Goal: Task Accomplishment & Management: Use online tool/utility

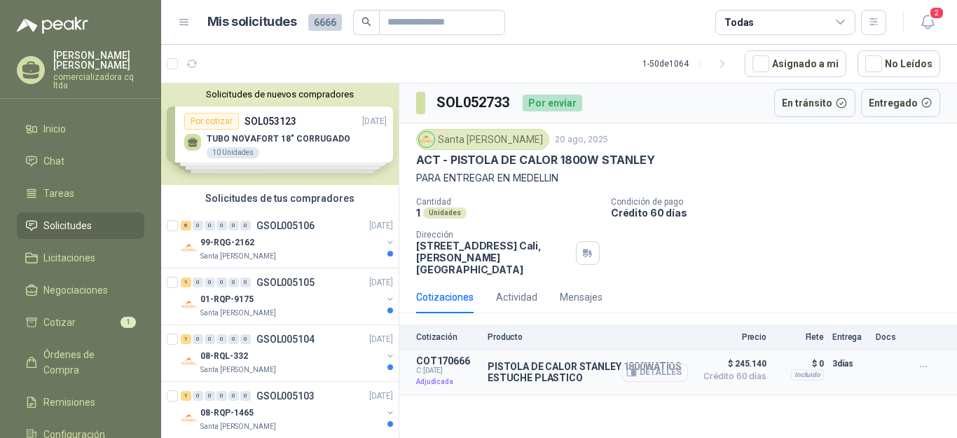
click at [664, 363] on button "Detalles" at bounding box center [655, 372] width 66 height 19
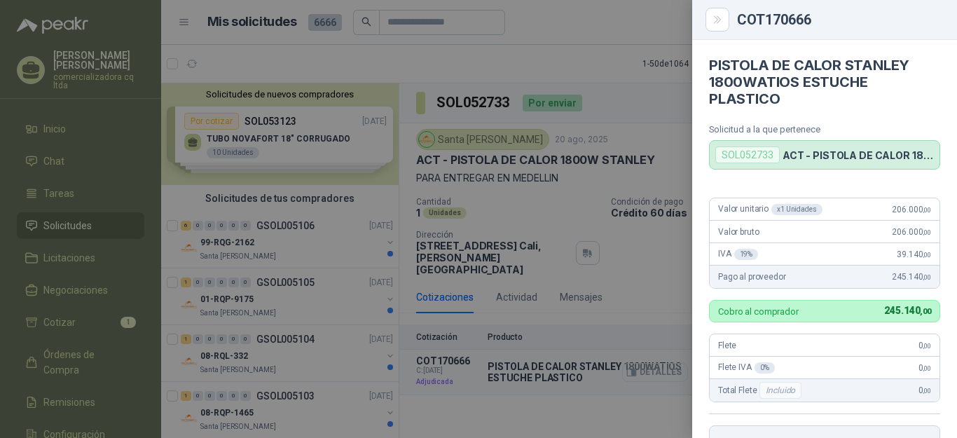
scroll to position [303, 0]
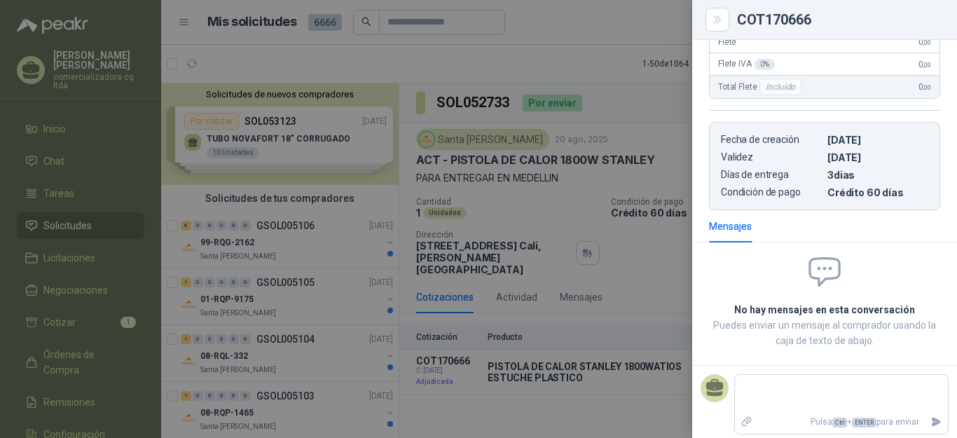
click at [706, 149] on div "Valor unitario x 1 Unidades 206.000 ,00 Valor bruto 206.000 ,00 IVA 19 % 39.140…" at bounding box center [824, 46] width 265 height 327
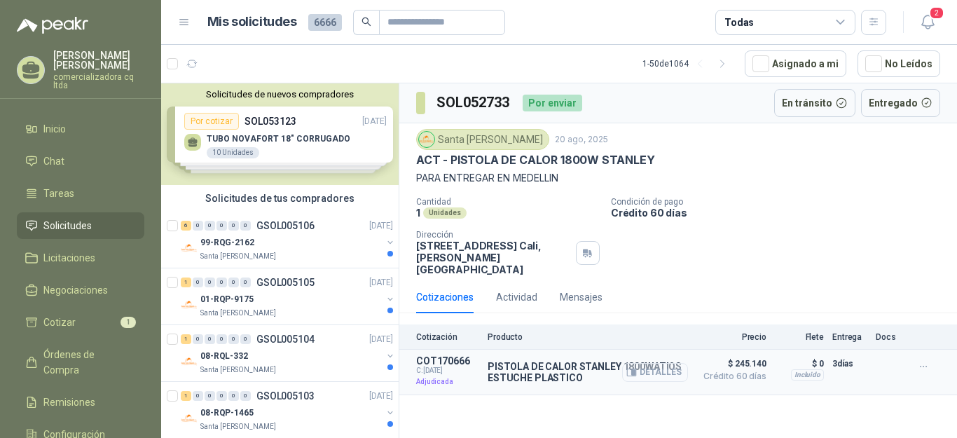
click at [654, 363] on button "Detalles" at bounding box center [655, 372] width 66 height 19
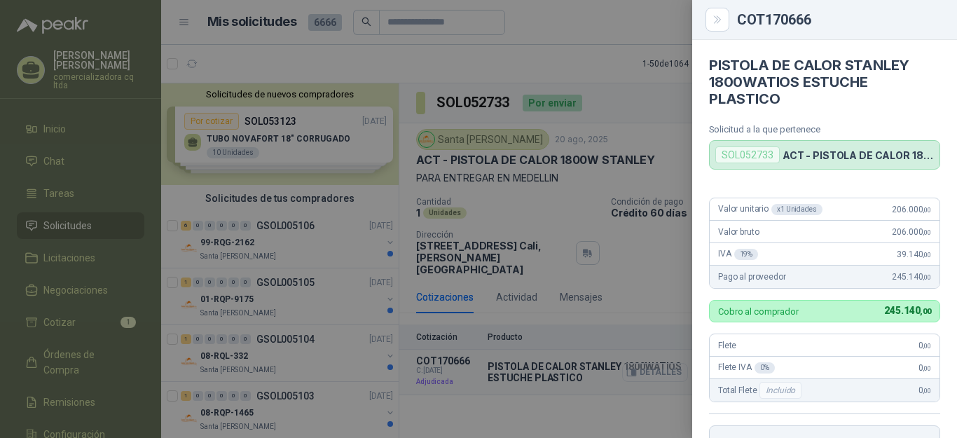
scroll to position [303, 0]
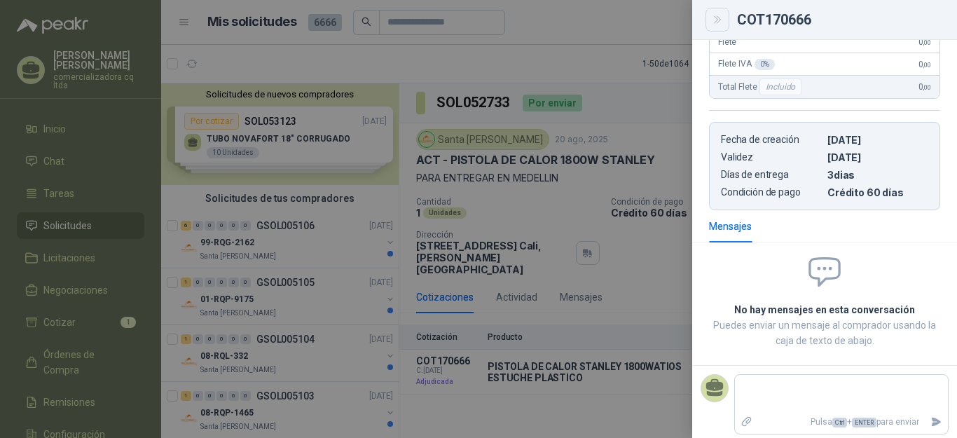
click at [715, 16] on icon "Close" at bounding box center [717, 19] width 6 height 7
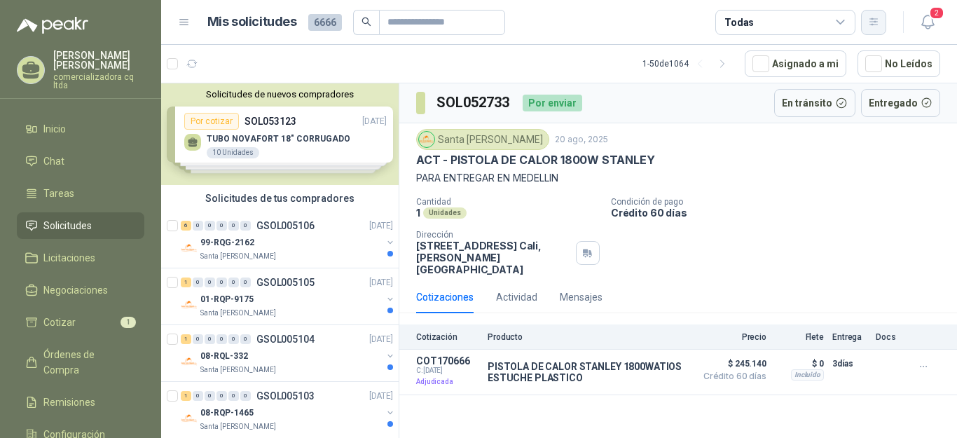
click at [868, 21] on icon "button" at bounding box center [874, 22] width 12 height 12
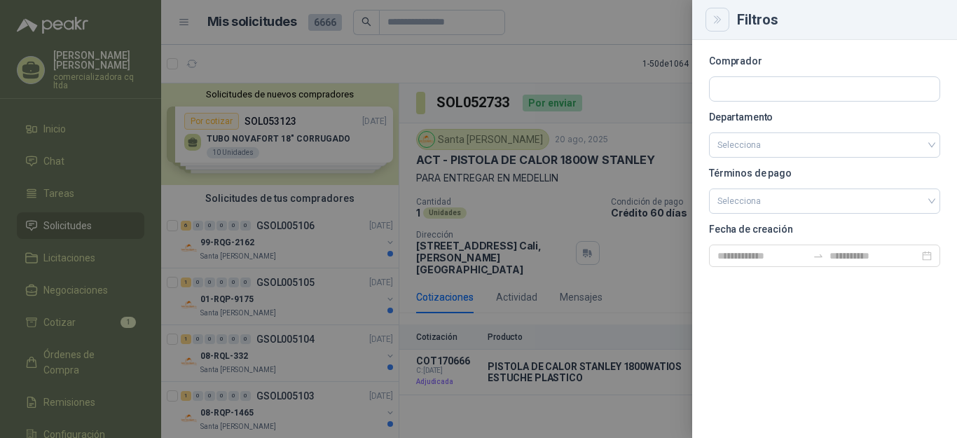
click at [715, 22] on icon "Close" at bounding box center [717, 19] width 6 height 7
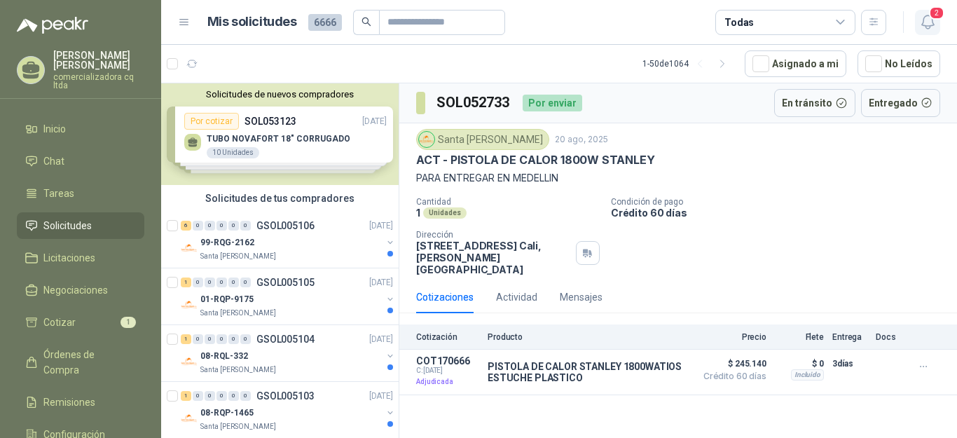
click at [931, 18] on span "2" at bounding box center [936, 12] width 15 height 13
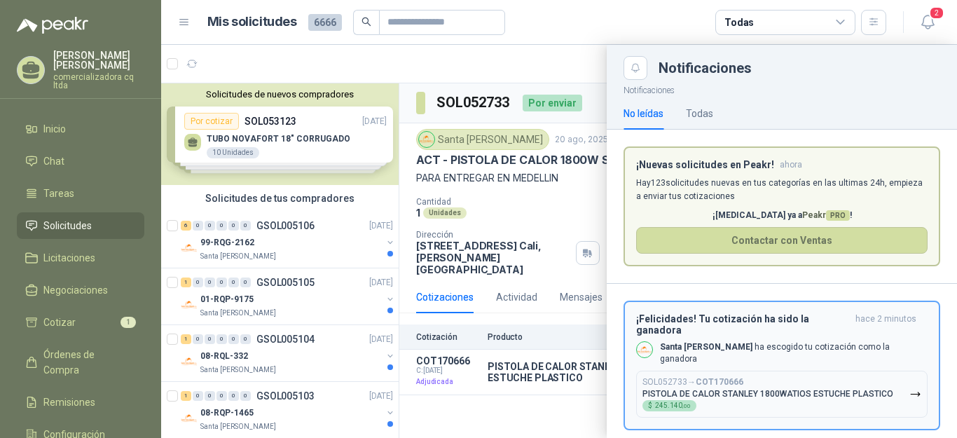
click at [760, 389] on p "PISTOLA DE CALOR STANLEY 1800WATIOS ESTUCHE PLASTICO" at bounding box center [768, 394] width 251 height 10
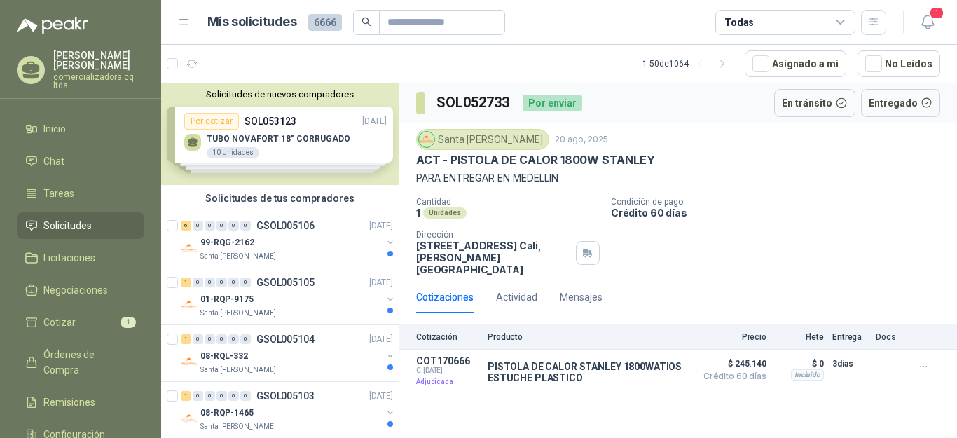
click at [291, 137] on div "Solicitudes de nuevos compradores Por cotizar SOL053123 22/08/25 TUBO NOVAFORT …" at bounding box center [280, 134] width 238 height 102
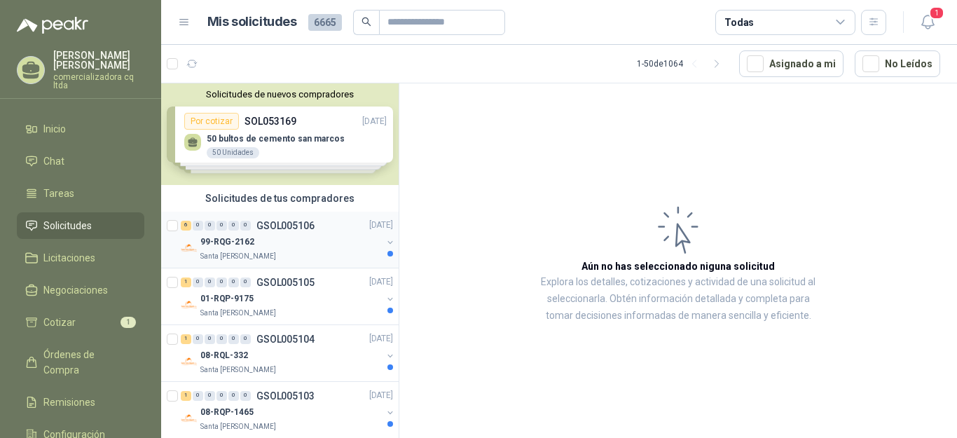
click at [277, 224] on p "GSOL005106" at bounding box center [285, 226] width 58 height 10
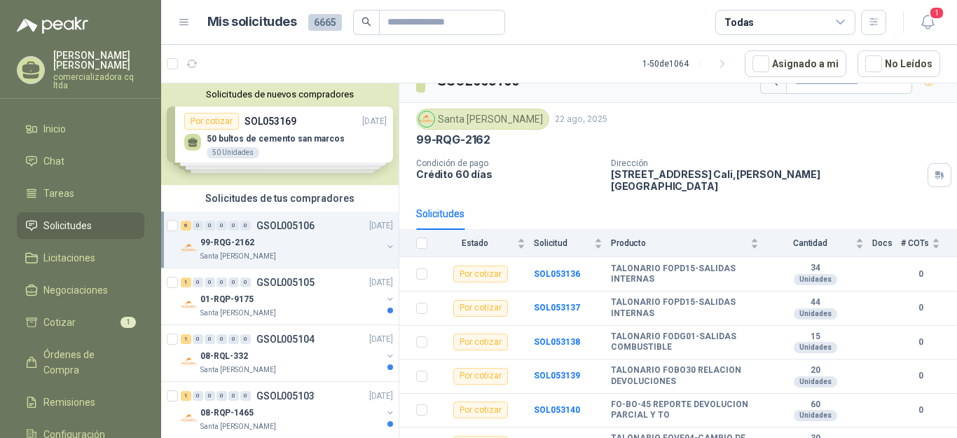
scroll to position [32, 0]
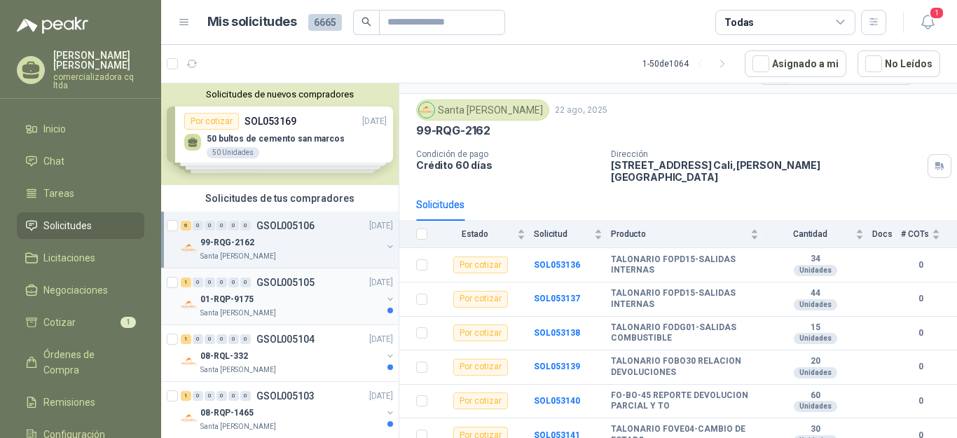
click at [237, 298] on p "01-RQP-9175" at bounding box center [226, 299] width 53 height 13
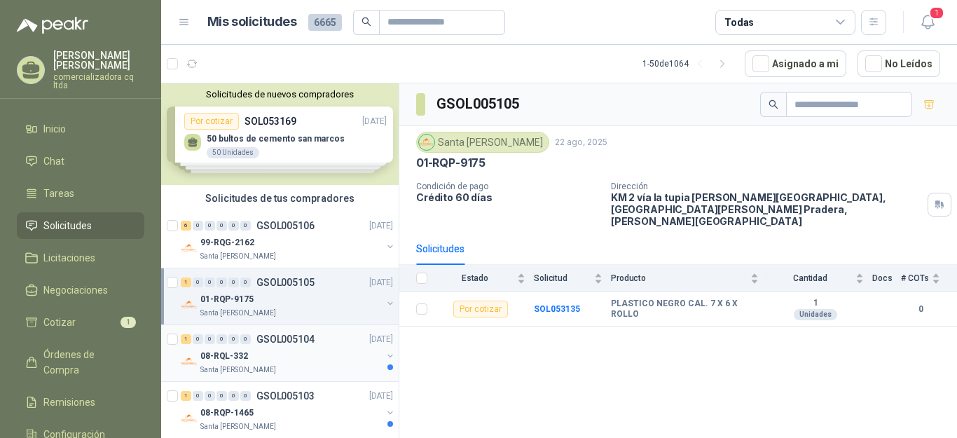
click at [218, 355] on p "08-RQL-332" at bounding box center [224, 356] width 48 height 13
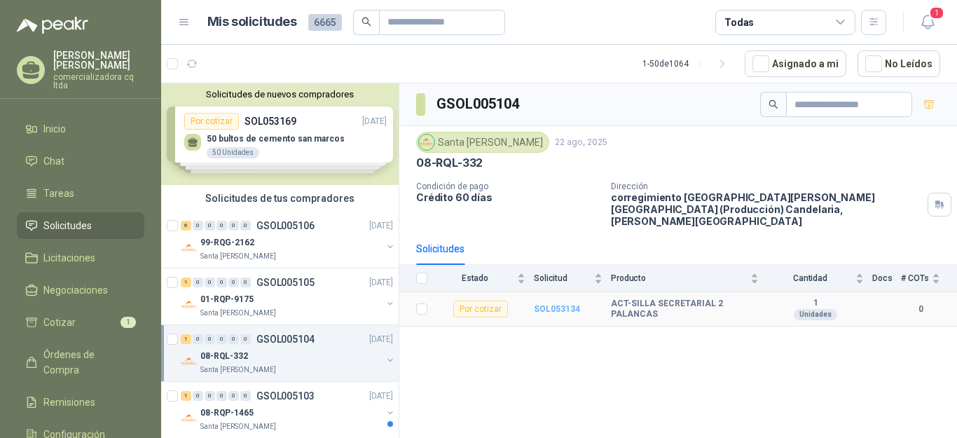
click at [554, 304] on b "SOL053134" at bounding box center [557, 309] width 46 height 10
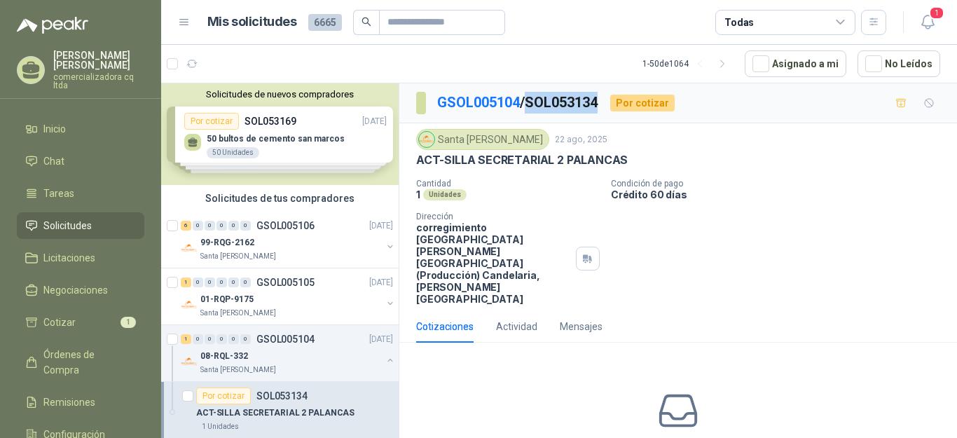
drag, startPoint x: 530, startPoint y: 102, endPoint x: 603, endPoint y: 104, distance: 72.2
click at [599, 104] on p "GSOL005104 / SOL053134" at bounding box center [518, 103] width 162 height 22
copy p "SOL053134"
drag, startPoint x: 704, startPoint y: 191, endPoint x: 713, endPoint y: 185, distance: 10.5
click at [708, 188] on p "Crédito 60 días" at bounding box center [781, 194] width 341 height 12
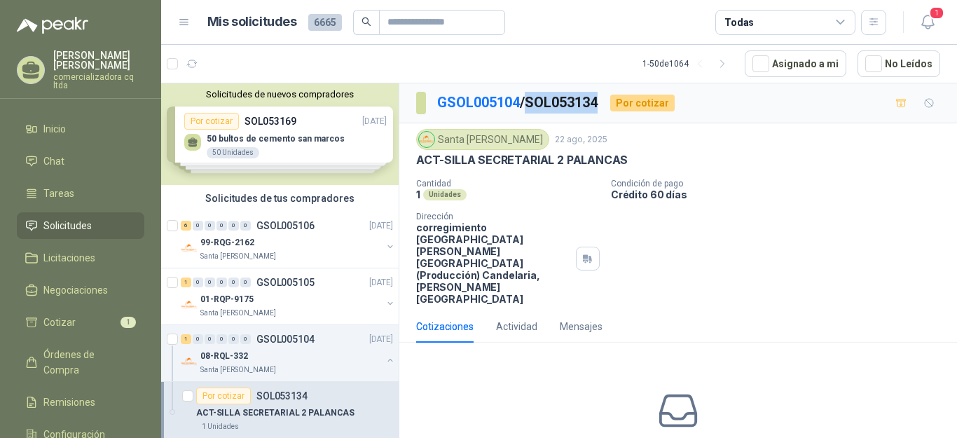
drag, startPoint x: 535, startPoint y: 99, endPoint x: 607, endPoint y: 101, distance: 72.2
click at [607, 101] on div "GSOL005104 / SOL053134 Por cotizar" at bounding box center [545, 103] width 259 height 22
copy p "SOL053134"
click at [668, 434] on div "No has enviado cotizaciones a esta solicitud Cotizar" at bounding box center [678, 443] width 558 height 179
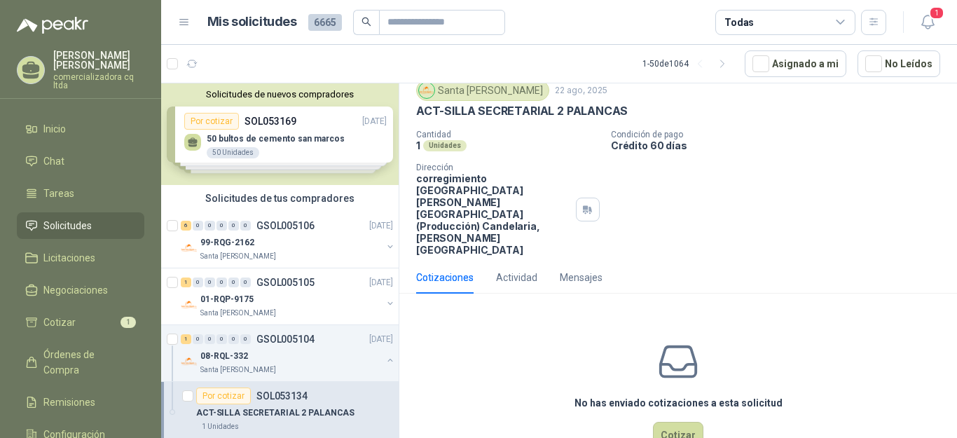
scroll to position [54, 0]
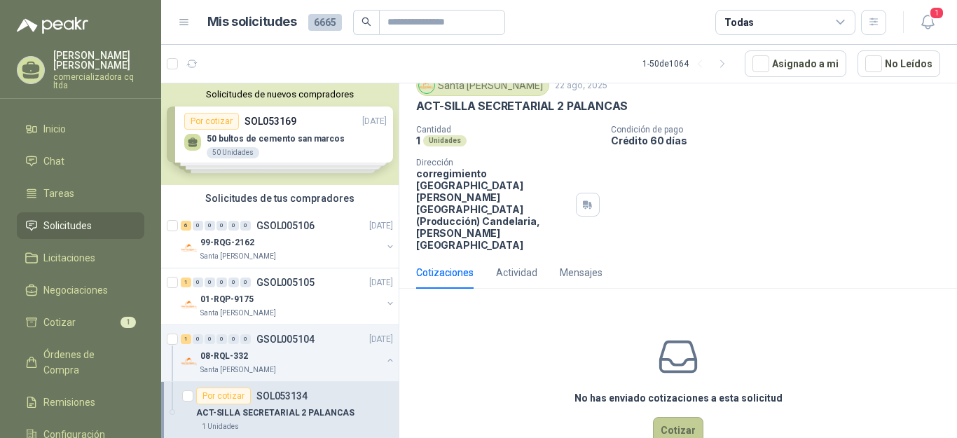
click at [682, 417] on button "Cotizar" at bounding box center [678, 430] width 50 height 27
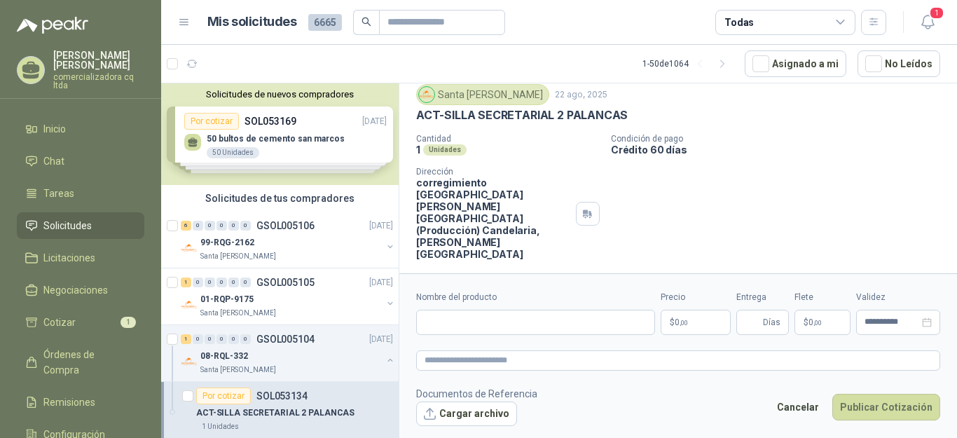
scroll to position [45, 0]
click at [446, 411] on button "Cargar archivo" at bounding box center [466, 413] width 101 height 25
click at [435, 317] on input "Nombre del producto" at bounding box center [535, 322] width 239 height 25
type input "**********"
click at [689, 324] on p "$ 0 ,00" at bounding box center [696, 322] width 70 height 25
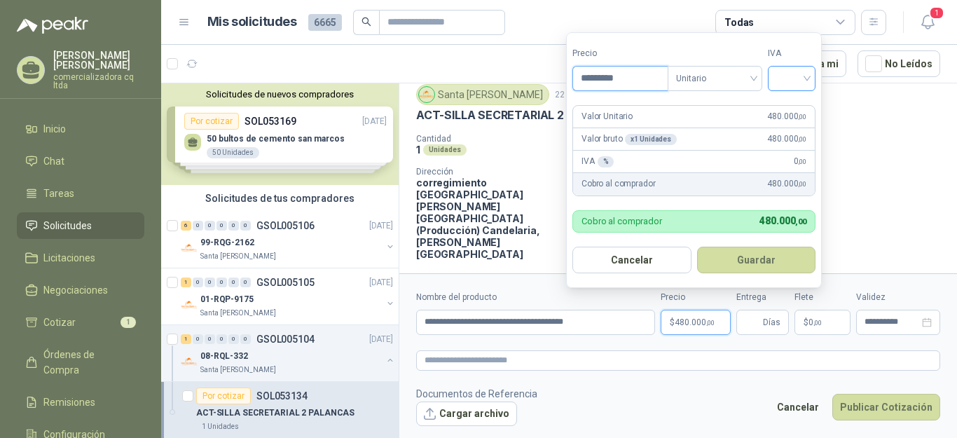
click at [811, 70] on div at bounding box center [792, 78] width 48 height 25
type input "*********"
click at [797, 104] on div "19%" at bounding box center [795, 107] width 26 height 15
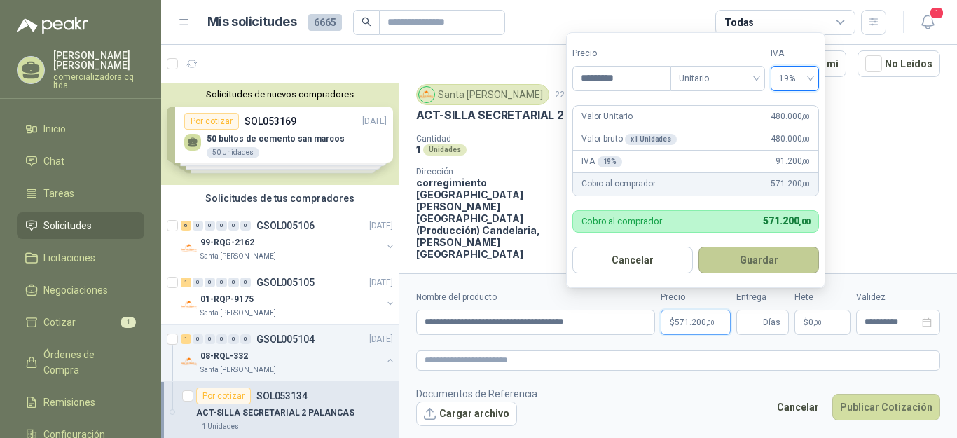
click at [759, 259] on button "Guardar" at bounding box center [759, 260] width 121 height 27
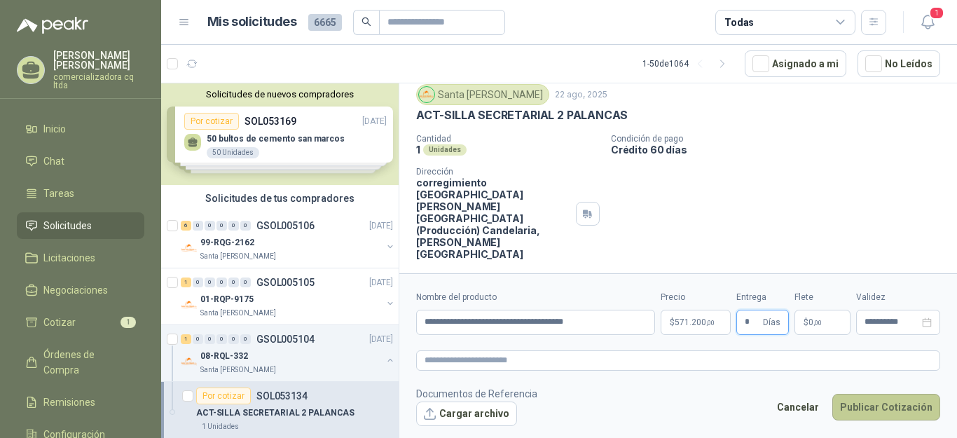
type input "*"
click at [856, 403] on button "Publicar Cotización" at bounding box center [886, 407] width 108 height 27
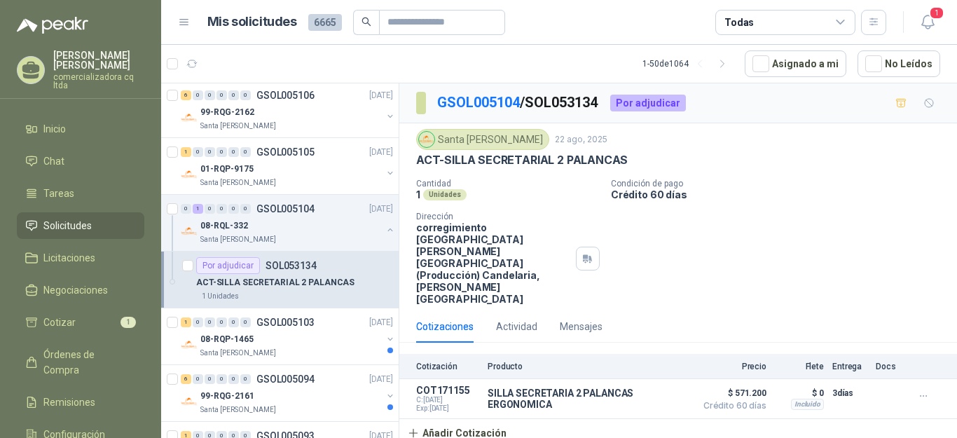
scroll to position [190, 0]
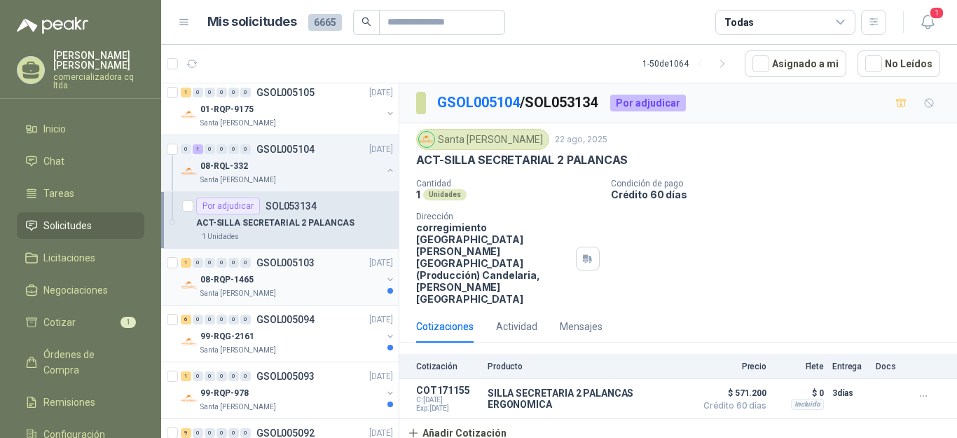
click at [225, 277] on p "08-RQP-1465" at bounding box center [226, 279] width 53 height 13
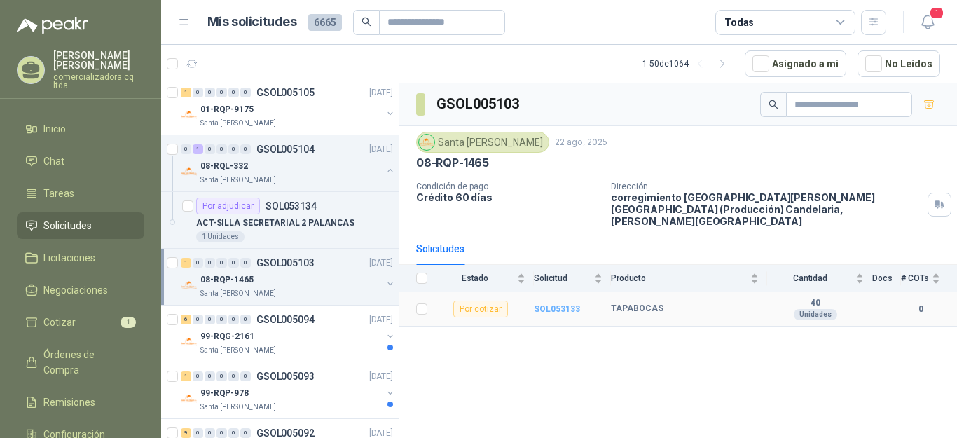
click at [549, 304] on b "SOL053133" at bounding box center [557, 309] width 46 height 10
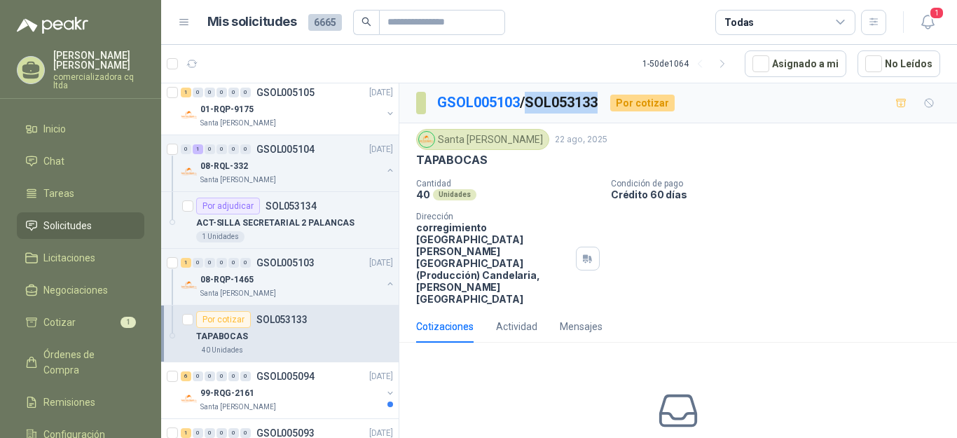
drag, startPoint x: 532, startPoint y: 99, endPoint x: 610, endPoint y: 103, distance: 77.9
click at [610, 103] on div "GSOL005103 / SOL053133 Por cotizar" at bounding box center [545, 103] width 259 height 22
copy p "SOL053133"
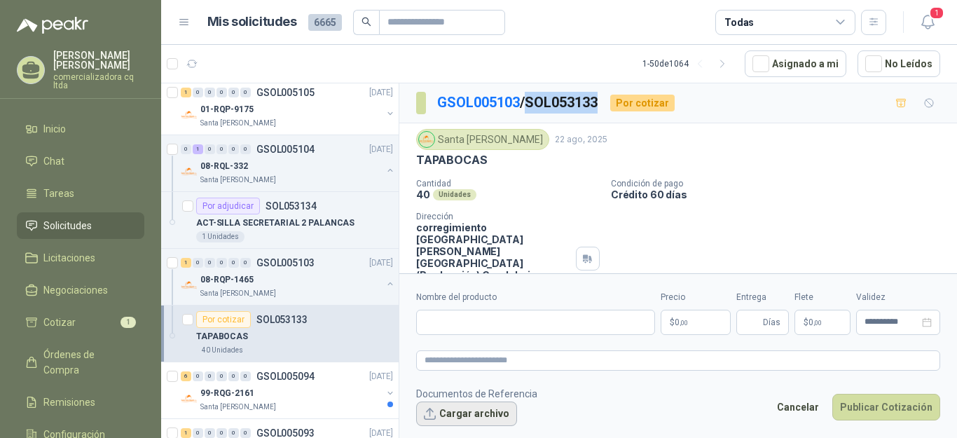
click at [477, 419] on button "Cargar archivo" at bounding box center [466, 413] width 101 height 25
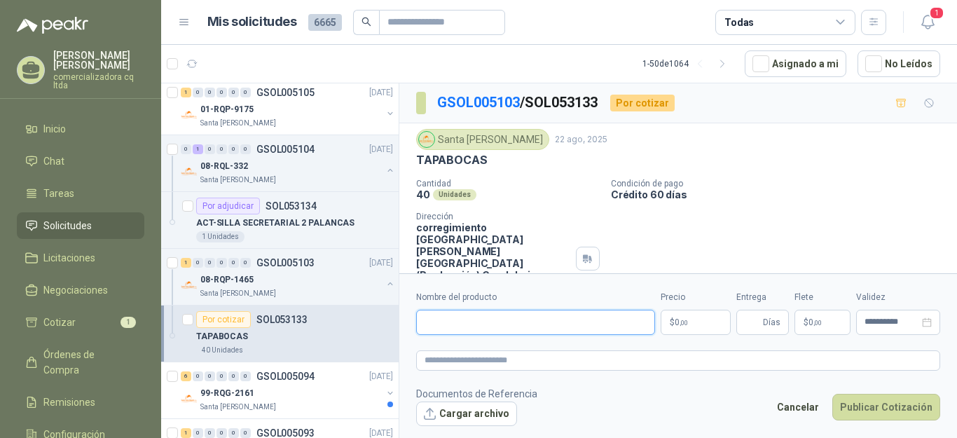
click at [460, 328] on input "Nombre del producto" at bounding box center [535, 322] width 239 height 25
type input "**********"
click at [711, 326] on p "$ 0 ,00" at bounding box center [696, 322] width 70 height 25
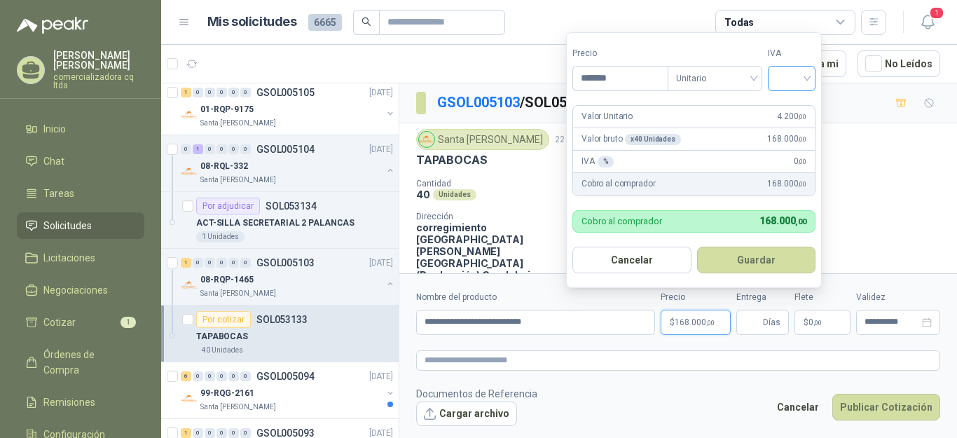
type input "*******"
click at [806, 76] on input "search" at bounding box center [791, 77] width 31 height 21
click at [788, 108] on div "19%" at bounding box center [795, 107] width 26 height 15
click at [756, 264] on button "Guardar" at bounding box center [759, 260] width 121 height 27
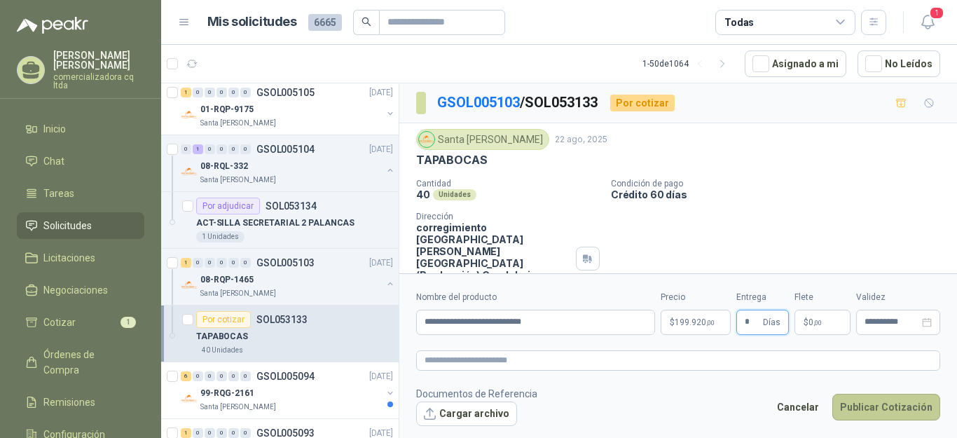
type input "*"
click at [868, 413] on button "Publicar Cotización" at bounding box center [886, 407] width 108 height 27
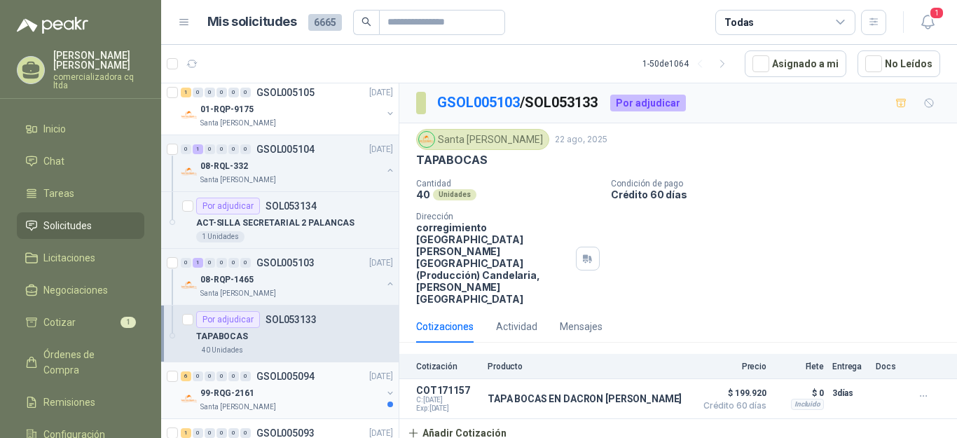
click at [212, 388] on p "99-RQG-2161" at bounding box center [227, 393] width 54 height 13
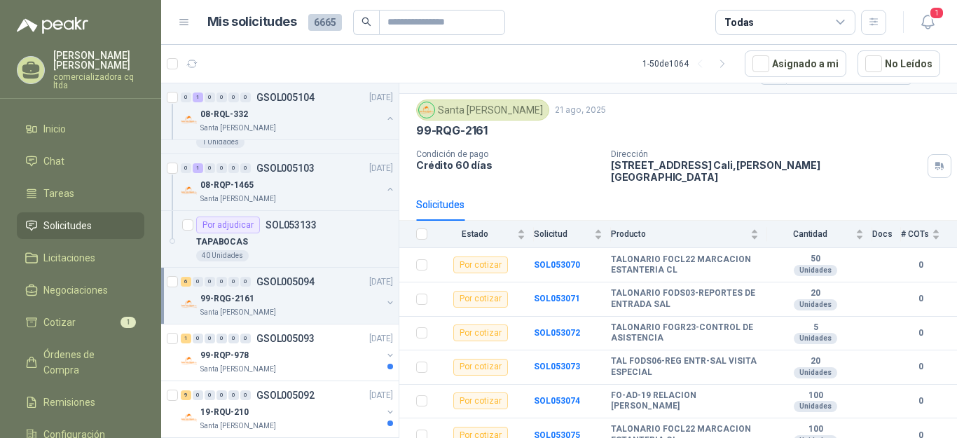
scroll to position [332, 0]
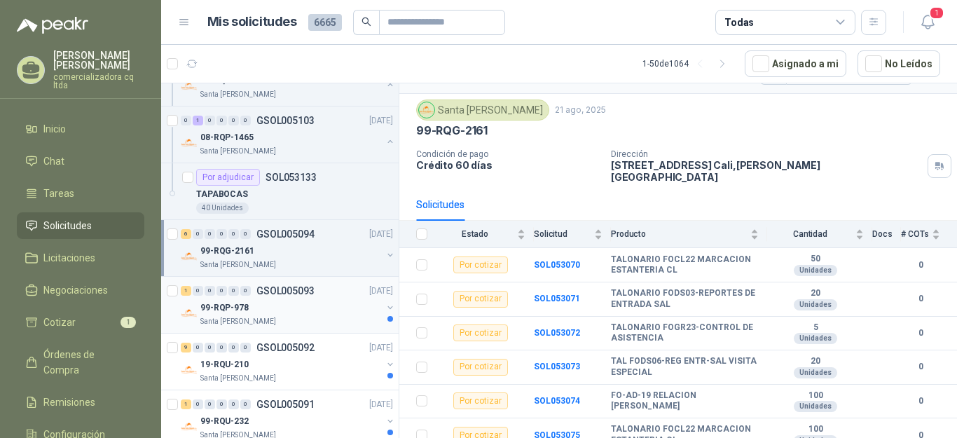
click at [227, 303] on p "99-RQP-978" at bounding box center [224, 307] width 48 height 13
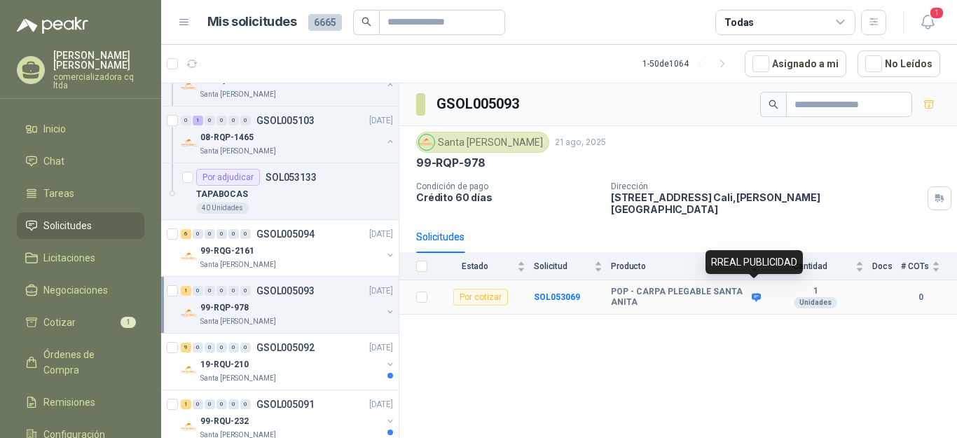
click at [757, 293] on icon at bounding box center [756, 297] width 9 height 8
click at [265, 348] on p "GSOL005092" at bounding box center [285, 348] width 58 height 10
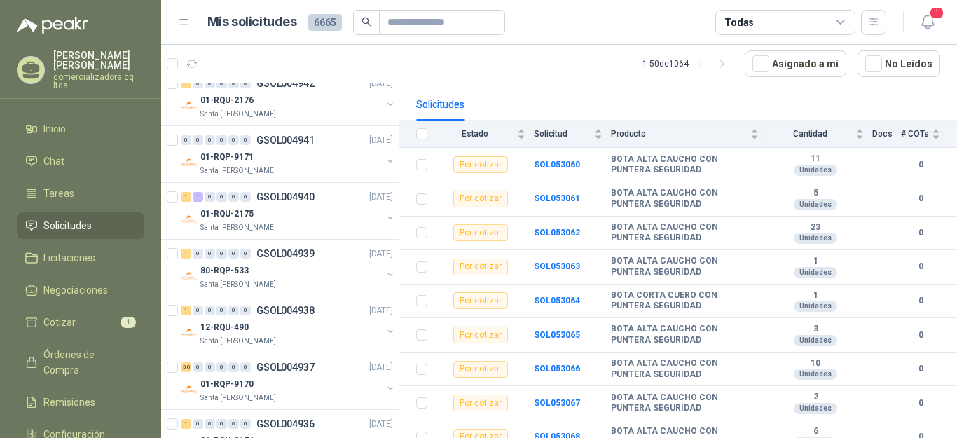
scroll to position [2740, 0]
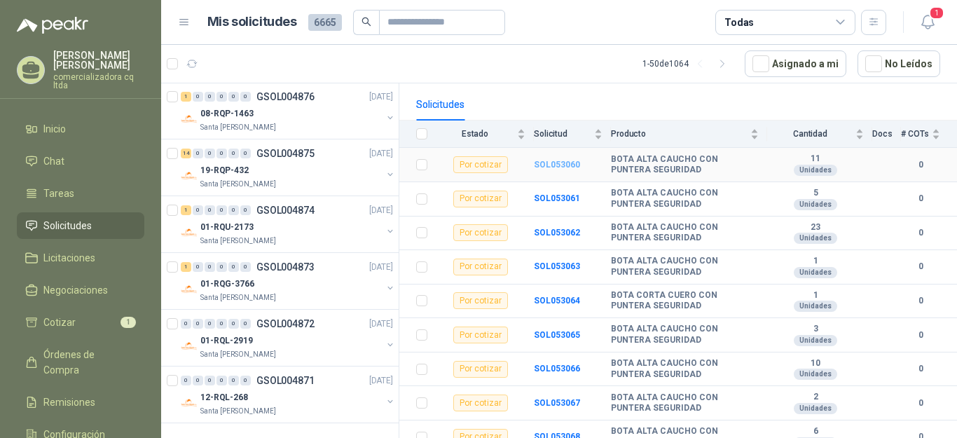
click at [558, 160] on b "SOL053060" at bounding box center [557, 165] width 46 height 10
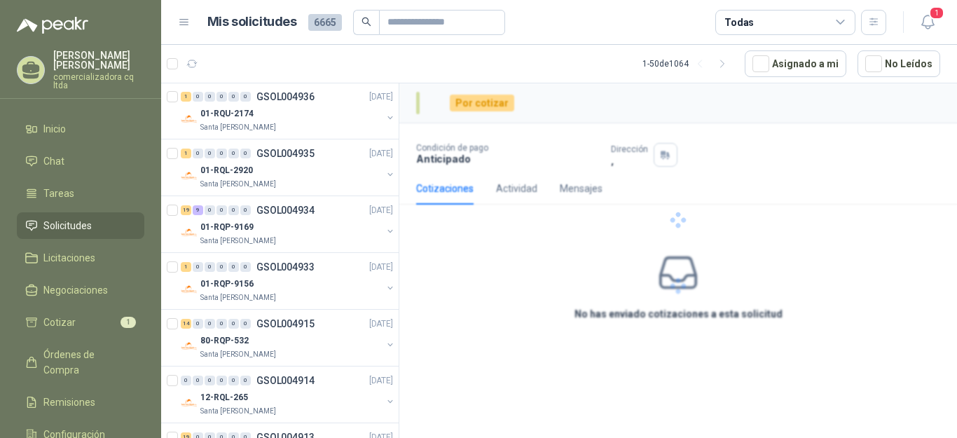
scroll to position [3251, 0]
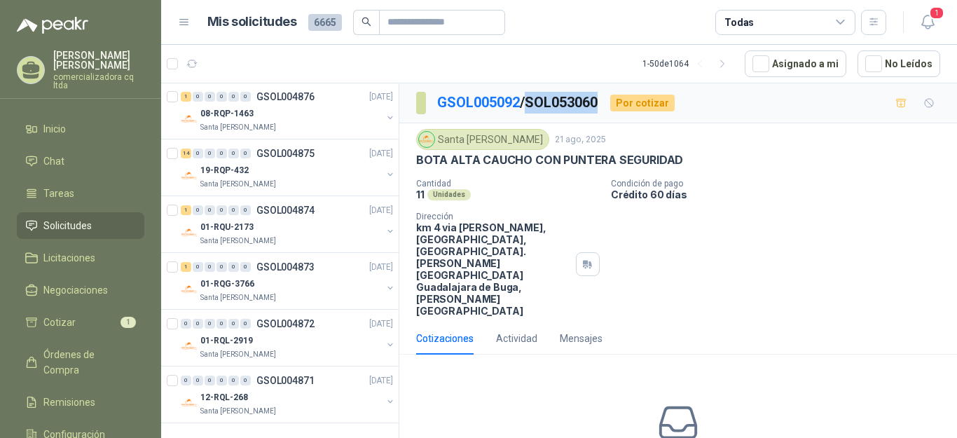
drag, startPoint x: 535, startPoint y: 99, endPoint x: 607, endPoint y: 102, distance: 71.5
click at [607, 102] on div "GSOL005092 / SOL053060 Por cotizar" at bounding box center [545, 103] width 259 height 22
copy p "SOL053060"
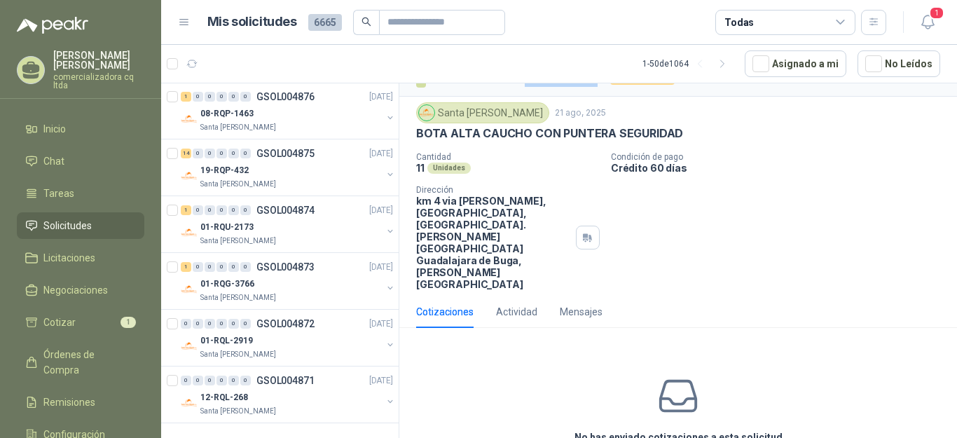
scroll to position [54, 0]
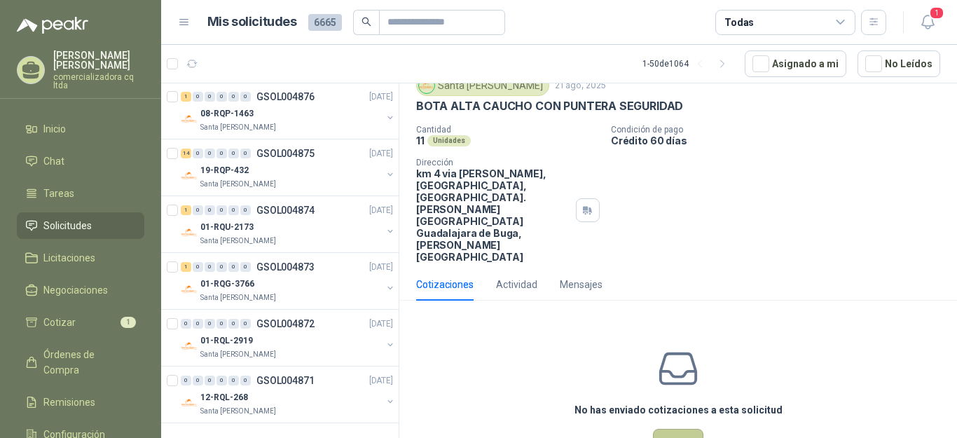
click at [685, 429] on button "Cotizar" at bounding box center [678, 442] width 50 height 27
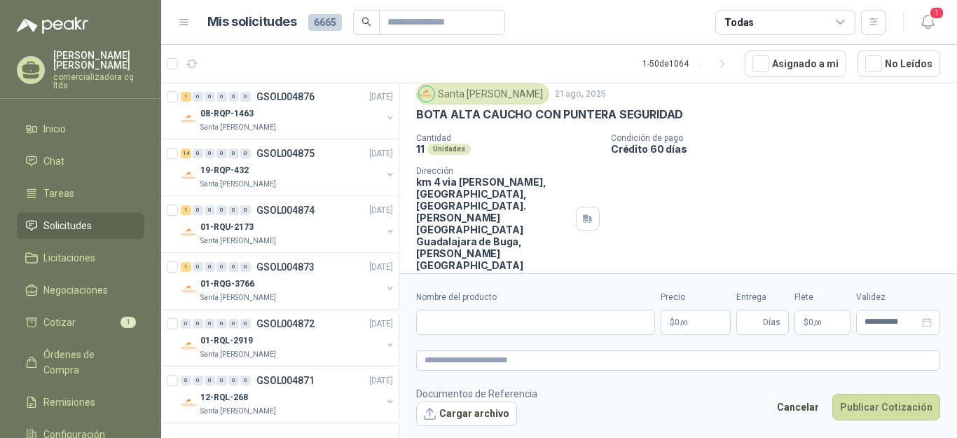
scroll to position [45, 0]
click at [439, 322] on input "Nombre del producto" at bounding box center [535, 322] width 239 height 25
type input "**********"
click at [684, 319] on span ",00" at bounding box center [684, 323] width 8 height 8
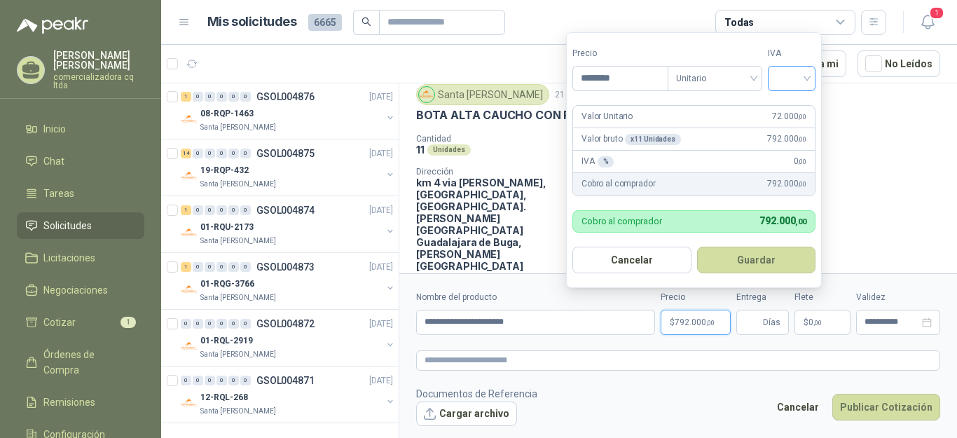
type input "********"
click at [807, 78] on input "search" at bounding box center [791, 77] width 31 height 21
click at [799, 102] on div "19%" at bounding box center [795, 107] width 26 height 15
click at [766, 267] on button "Guardar" at bounding box center [759, 260] width 121 height 27
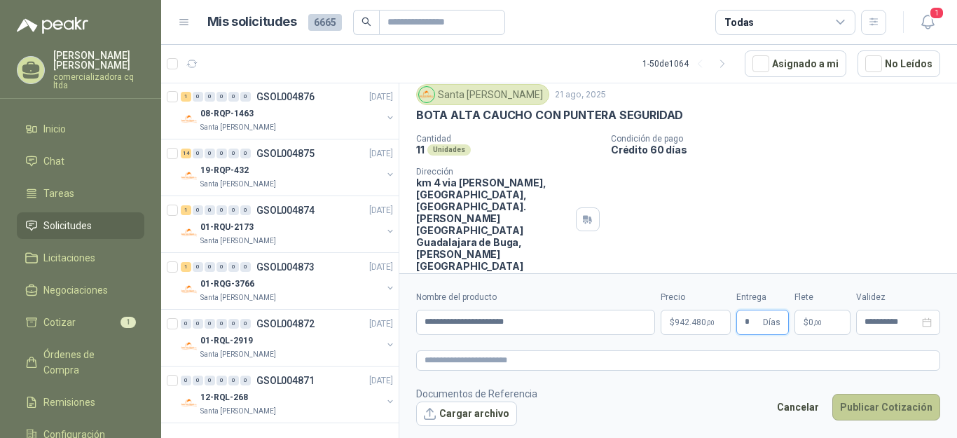
type input "*"
click at [873, 411] on button "Publicar Cotización" at bounding box center [886, 407] width 108 height 27
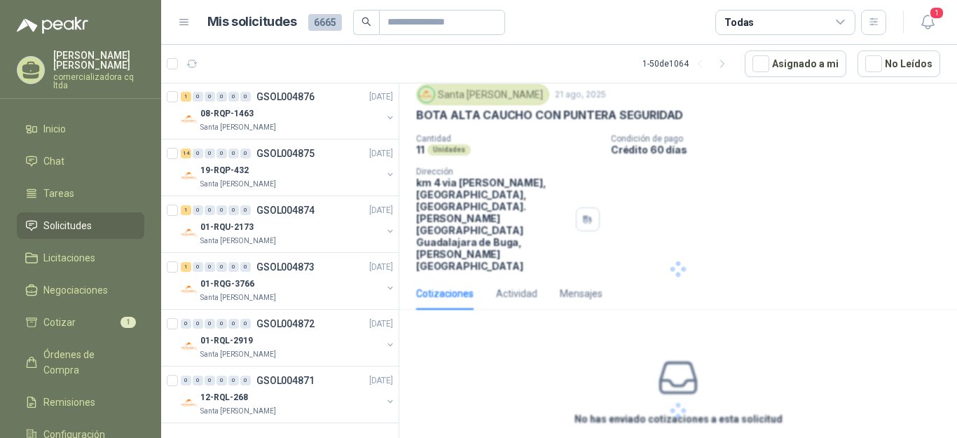
scroll to position [0, 0]
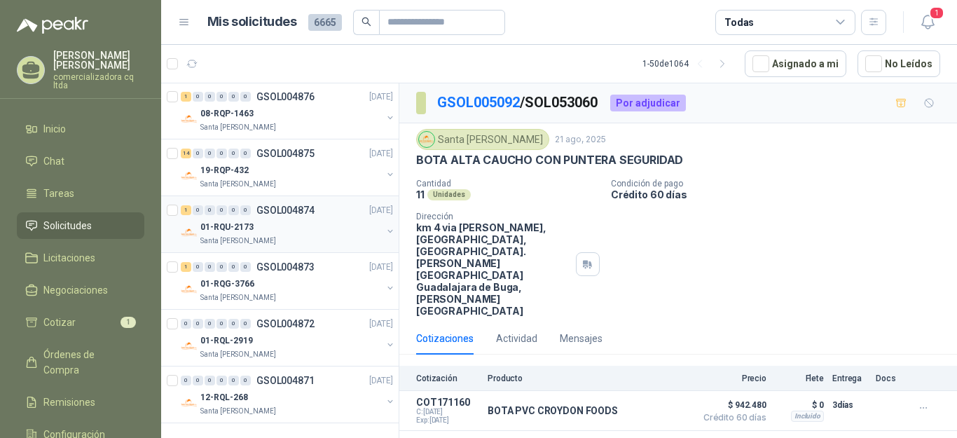
click at [238, 229] on p "01-RQU-2173" at bounding box center [226, 227] width 53 height 13
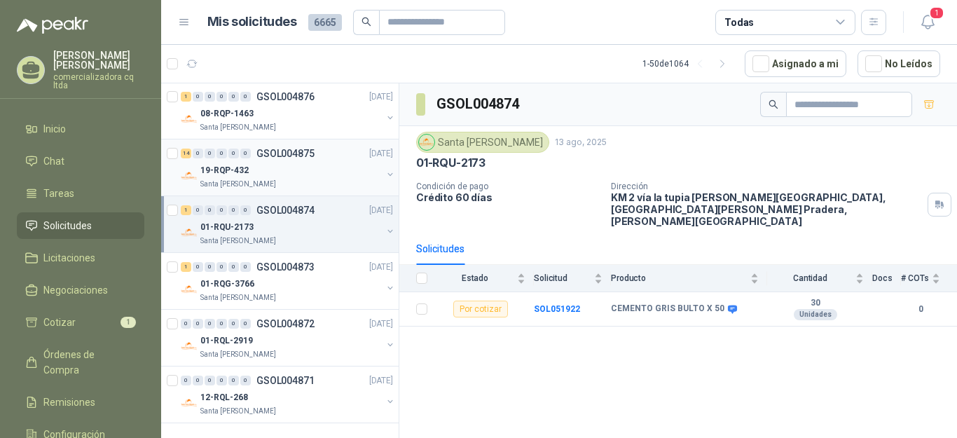
click at [241, 179] on p "Santa Anita Napoles" at bounding box center [238, 184] width 76 height 11
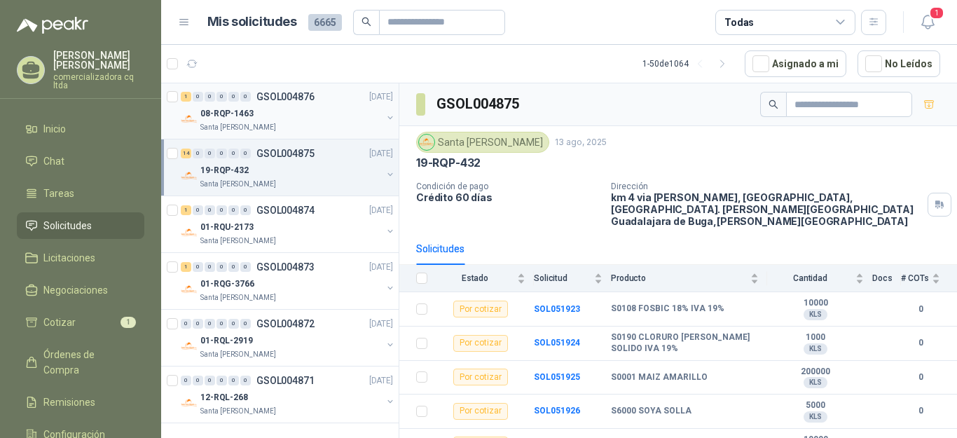
click at [234, 124] on p "Santa Anita Napoles" at bounding box center [238, 127] width 76 height 11
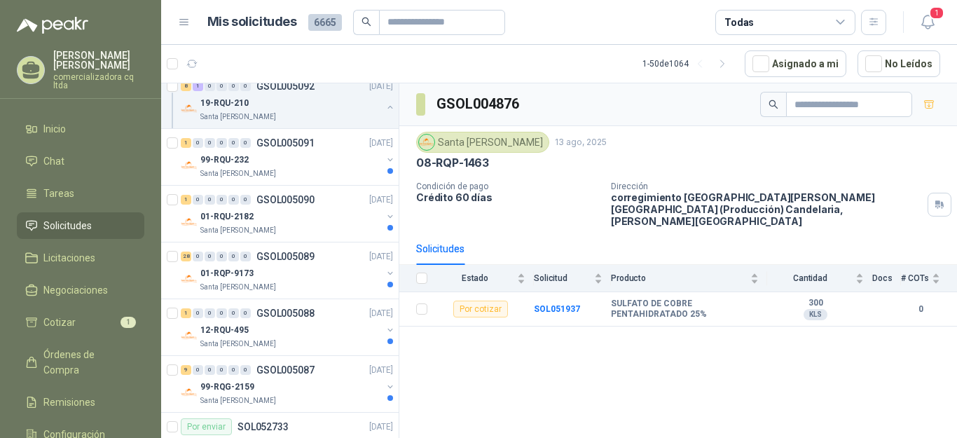
scroll to position [1013, 0]
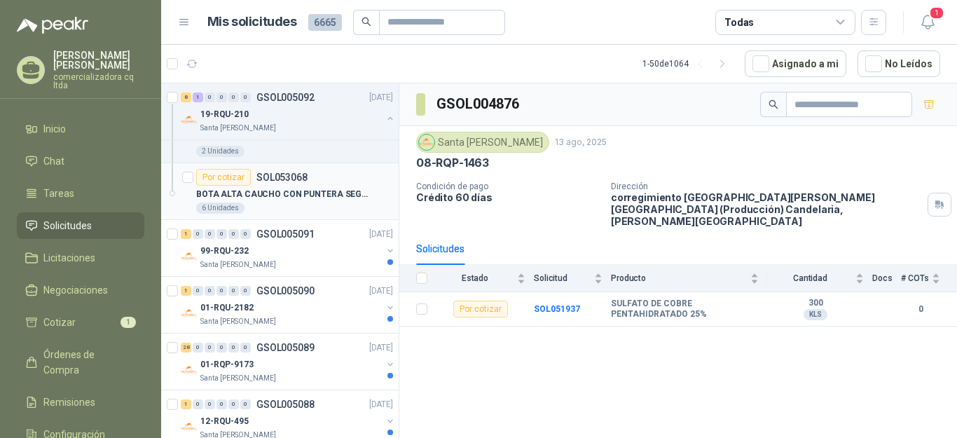
click at [261, 197] on p "BOTA ALTA CAUCHO CON PUNTERA SEGURIDAD" at bounding box center [283, 194] width 174 height 13
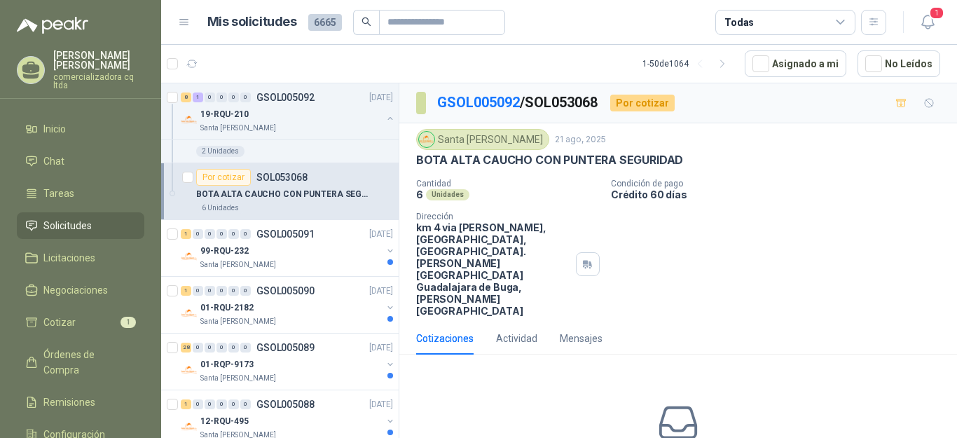
click at [263, 197] on p "BOTA ALTA CAUCHO CON PUNTERA SEGURIDAD" at bounding box center [283, 194] width 174 height 13
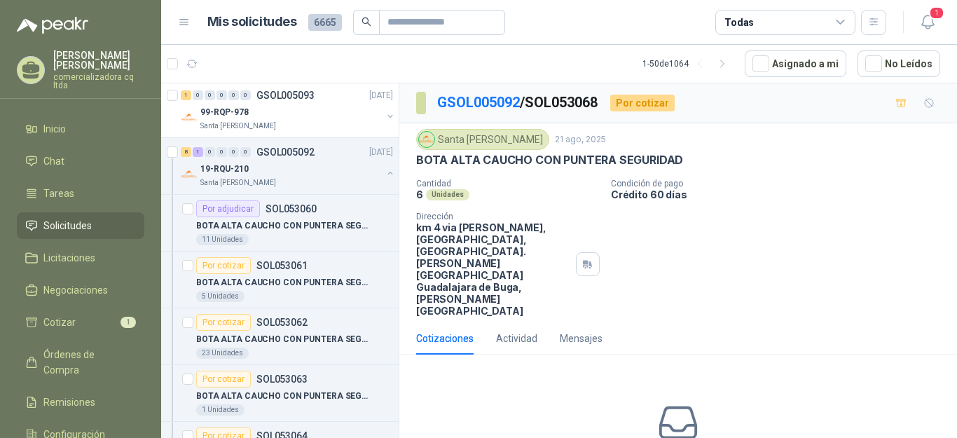
scroll to position [535, 0]
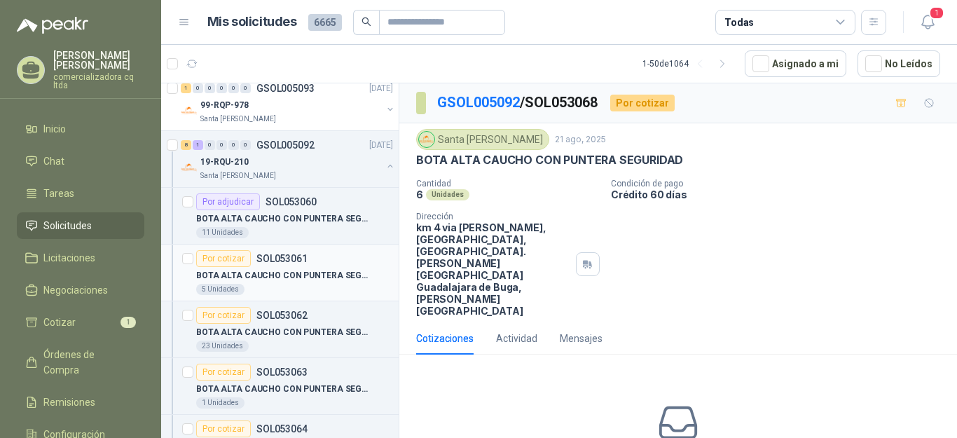
click at [287, 261] on p "SOL053061" at bounding box center [281, 259] width 51 height 10
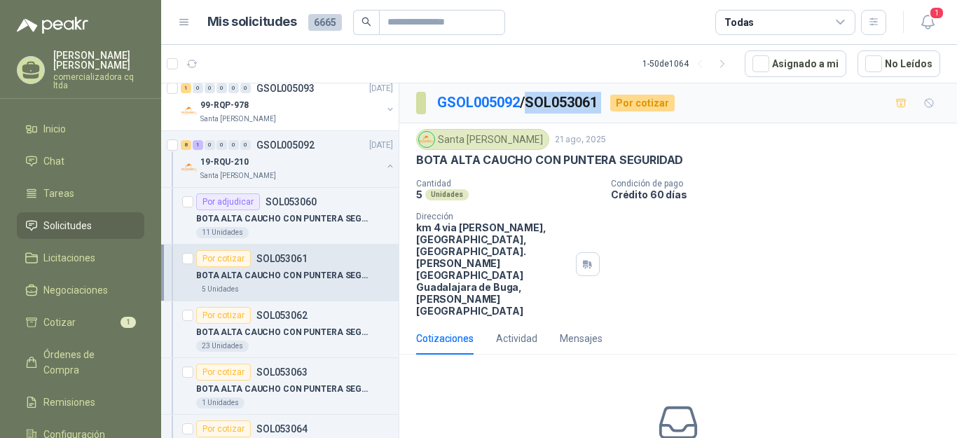
drag, startPoint x: 535, startPoint y: 99, endPoint x: 617, endPoint y: 99, distance: 81.3
click at [617, 99] on div "GSOL005092 / SOL053061 Por cotizar" at bounding box center [545, 103] width 259 height 22
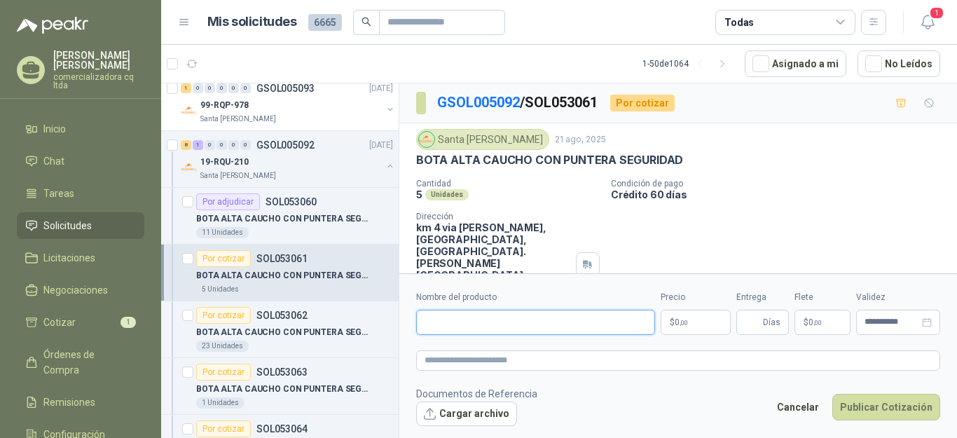
click at [451, 330] on input "Nombre del producto" at bounding box center [535, 322] width 239 height 25
type input "**********"
click at [709, 317] on p "$ 0 ,00" at bounding box center [696, 322] width 70 height 25
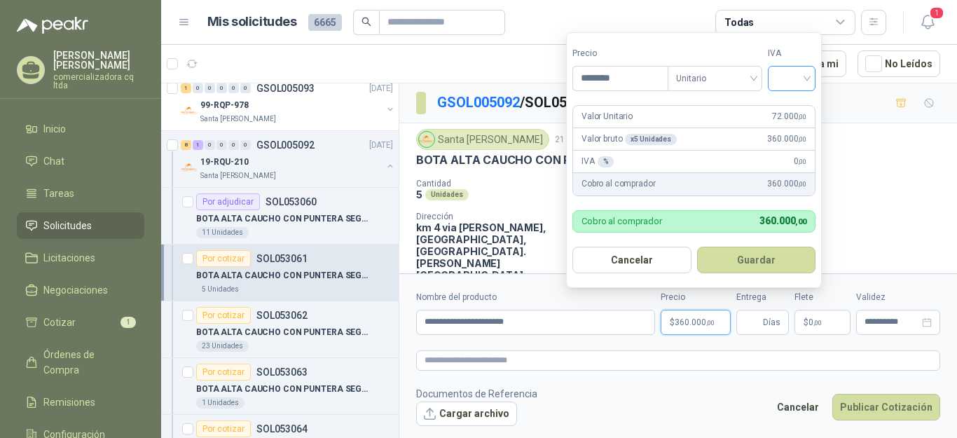
type input "********"
click at [806, 76] on input "search" at bounding box center [791, 77] width 31 height 21
click at [788, 103] on div "19%" at bounding box center [795, 107] width 26 height 15
click at [770, 264] on button "Guardar" at bounding box center [759, 260] width 121 height 27
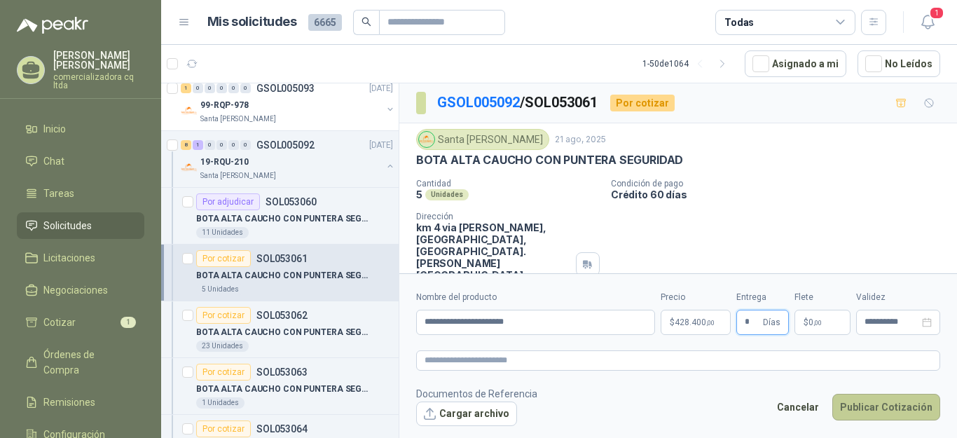
type input "*"
click at [849, 404] on button "Publicar Cotización" at bounding box center [886, 407] width 108 height 27
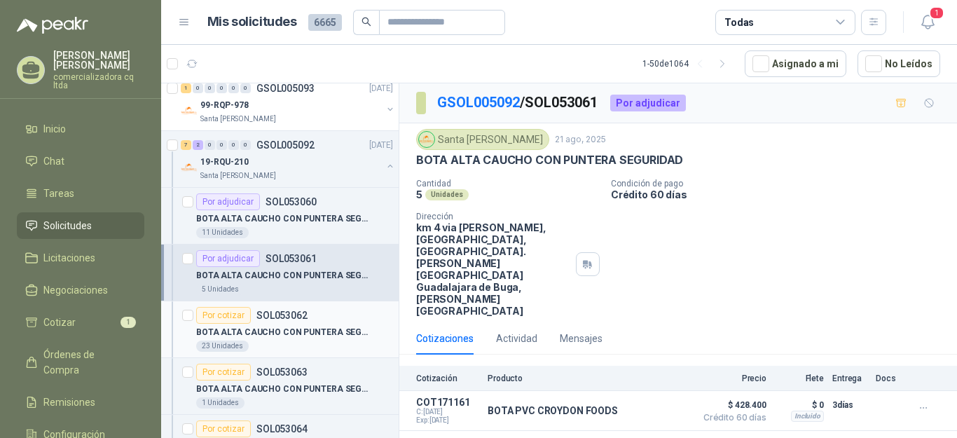
click at [287, 330] on p "BOTA ALTA CAUCHO CON PUNTERA SEGURIDAD" at bounding box center [283, 332] width 174 height 13
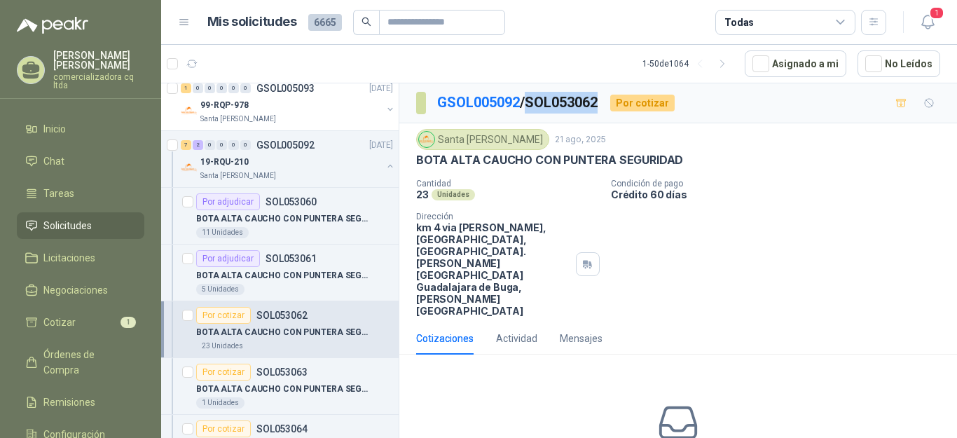
drag, startPoint x: 535, startPoint y: 102, endPoint x: 598, endPoint y: 108, distance: 63.3
click at [599, 104] on p "GSOL005092 / SOL053062" at bounding box center [518, 103] width 162 height 22
copy p "SOL053062"
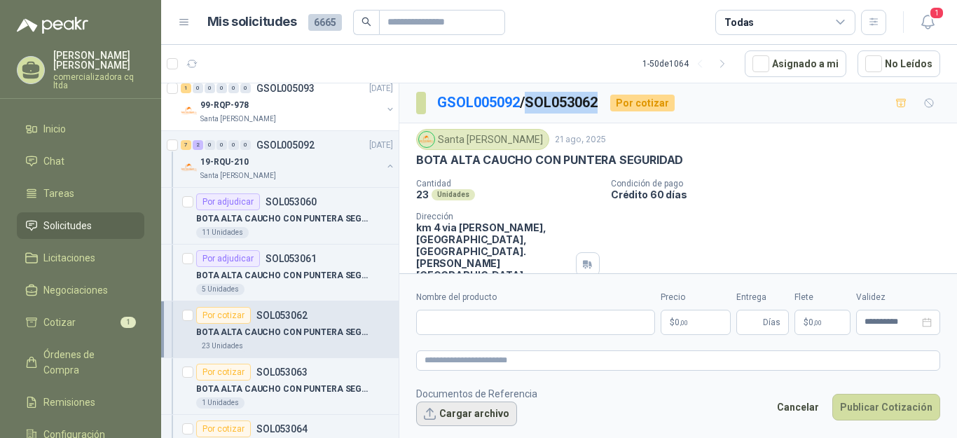
click at [486, 418] on button "Cargar archivo" at bounding box center [466, 413] width 101 height 25
click at [447, 326] on input "Nombre del producto" at bounding box center [535, 322] width 239 height 25
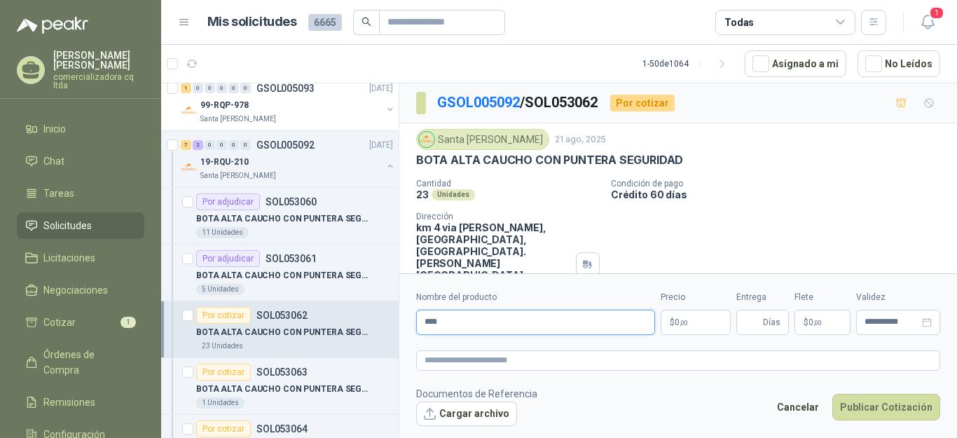
type input "**********"
click at [693, 329] on p "$ 0 ,00" at bounding box center [696, 322] width 70 height 25
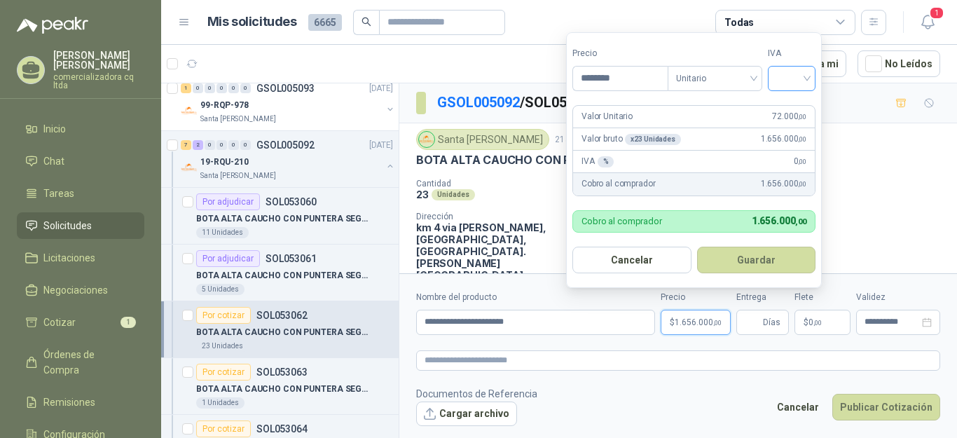
type input "********"
click at [802, 72] on input "search" at bounding box center [791, 77] width 31 height 21
click at [811, 109] on div "19%" at bounding box center [795, 108] width 43 height 22
click at [768, 259] on button "Guardar" at bounding box center [759, 260] width 121 height 27
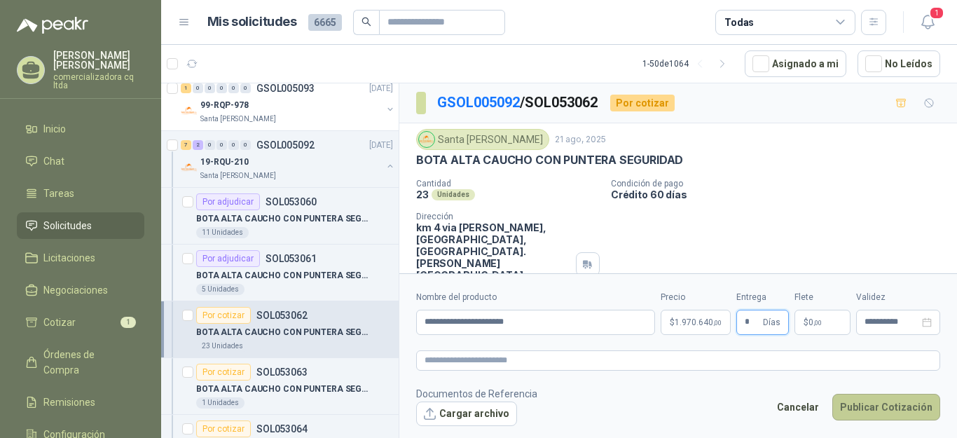
type input "*"
click at [884, 396] on button "Publicar Cotización" at bounding box center [886, 407] width 108 height 27
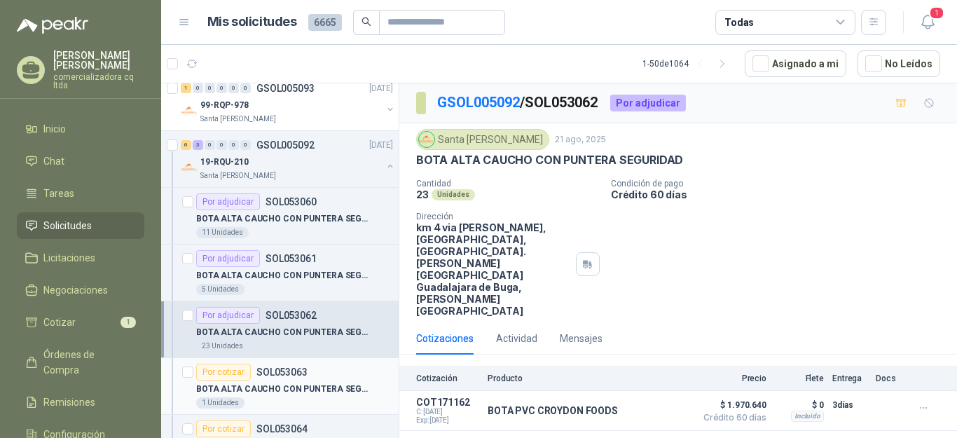
click at [274, 388] on p "BOTA ALTA CAUCHO CON PUNTERA SEGURIDAD" at bounding box center [283, 389] width 174 height 13
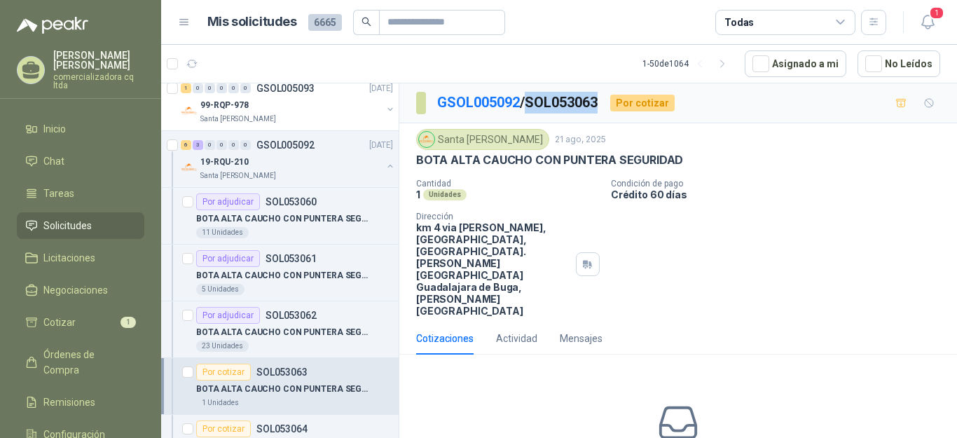
drag, startPoint x: 533, startPoint y: 98, endPoint x: 607, endPoint y: 99, distance: 73.6
click at [607, 99] on div "GSOL005092 / SOL053063 Por cotizar" at bounding box center [545, 103] width 259 height 22
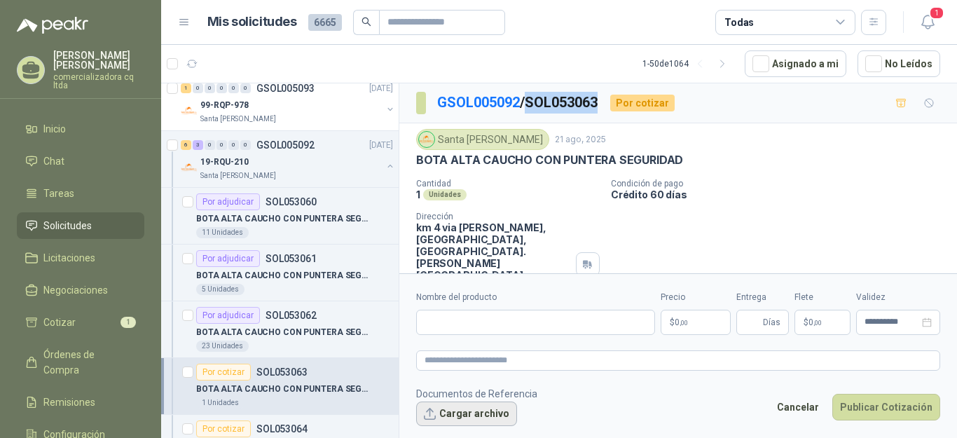
click at [470, 412] on button "Cargar archivo" at bounding box center [466, 413] width 101 height 25
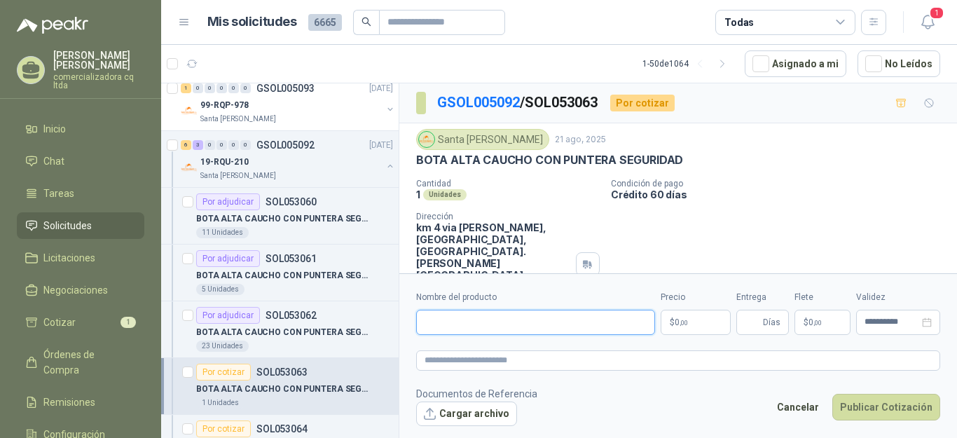
click at [496, 320] on input "Nombre del producto" at bounding box center [535, 322] width 239 height 25
type input "**********"
click at [682, 324] on span ",00" at bounding box center [684, 323] width 8 height 8
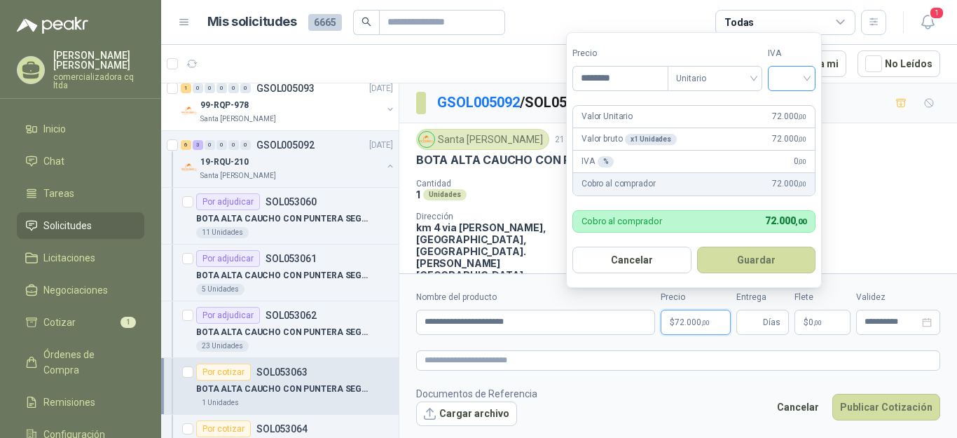
click at [811, 81] on div at bounding box center [792, 78] width 48 height 25
type input "********"
click at [795, 104] on div "19%" at bounding box center [795, 107] width 26 height 15
click at [776, 261] on button "Guardar" at bounding box center [759, 260] width 121 height 27
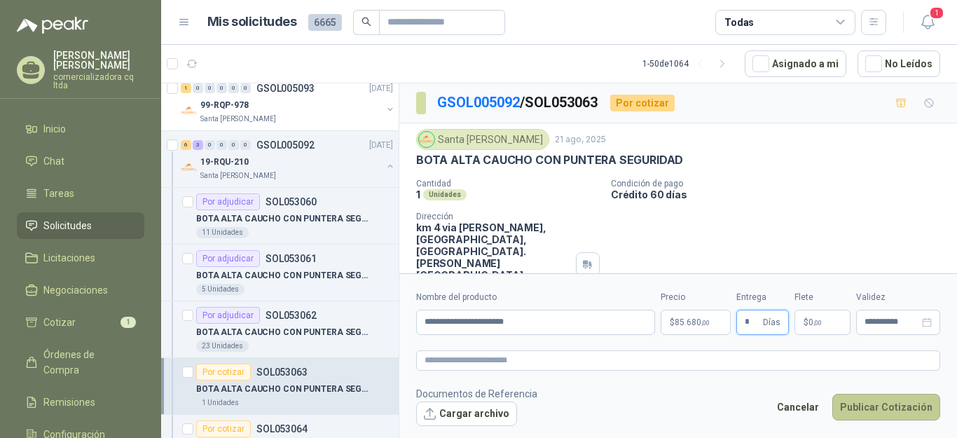
type input "*"
click at [887, 406] on button "Publicar Cotización" at bounding box center [886, 407] width 108 height 27
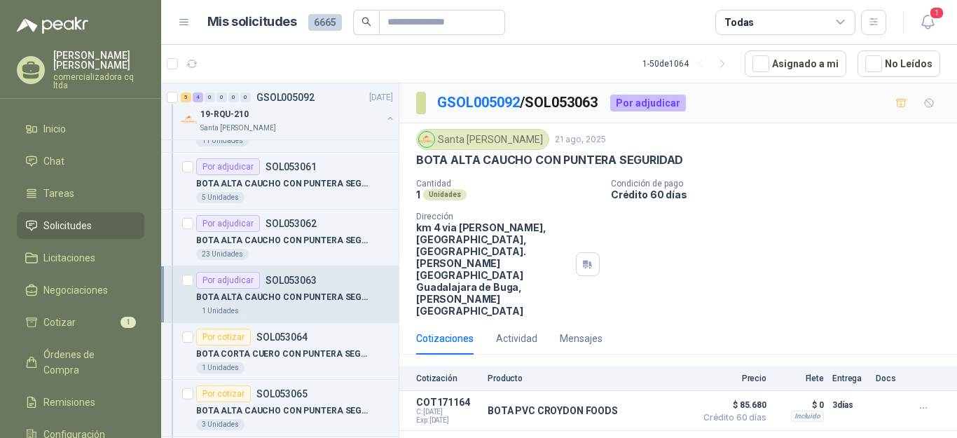
scroll to position [661, 0]
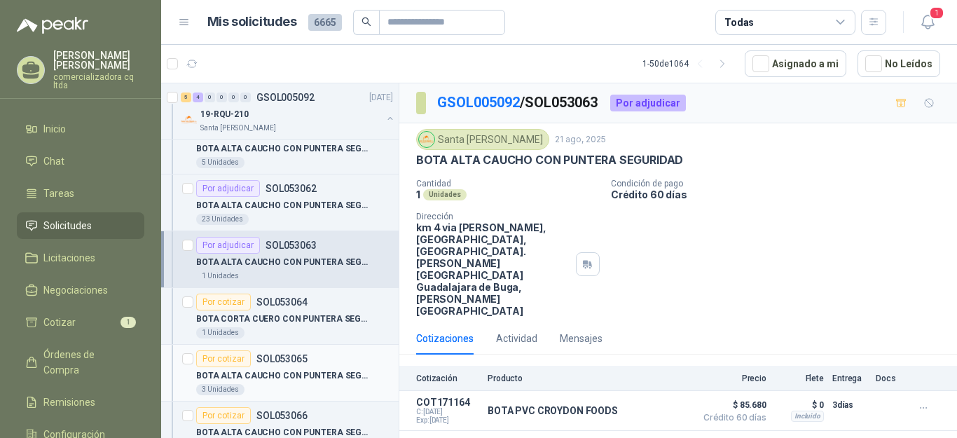
click at [282, 376] on p "BOTA ALTA CAUCHO CON PUNTERA SEGURIDAD" at bounding box center [283, 375] width 174 height 13
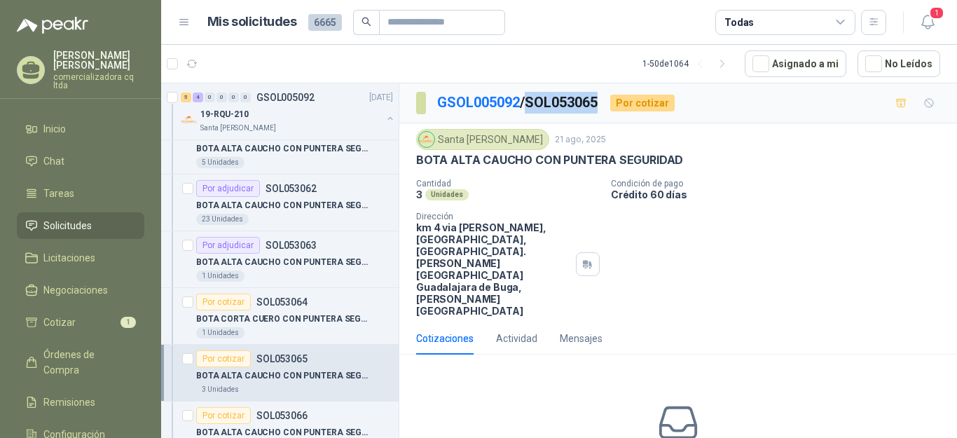
drag, startPoint x: 534, startPoint y: 102, endPoint x: 585, endPoint y: 110, distance: 51.8
click at [599, 98] on p "GSOL005092 / SOL053065" at bounding box center [518, 103] width 162 height 22
copy p "SOL053065"
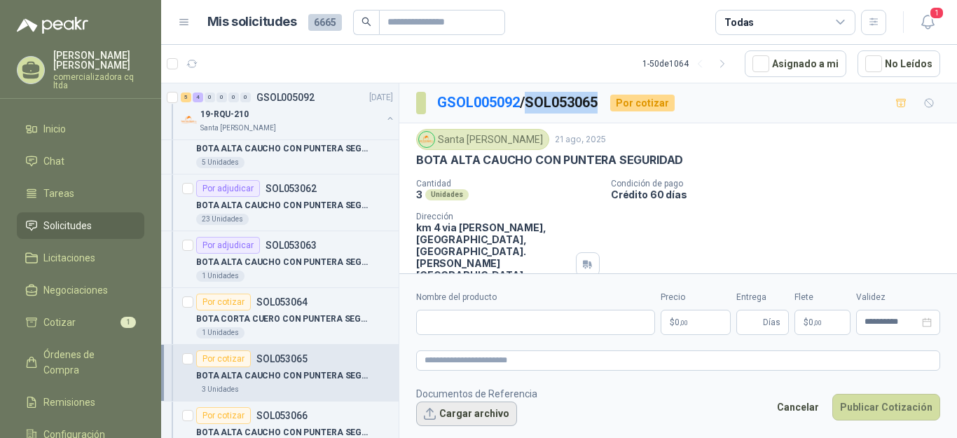
click at [454, 413] on button "Cargar archivo" at bounding box center [466, 413] width 101 height 25
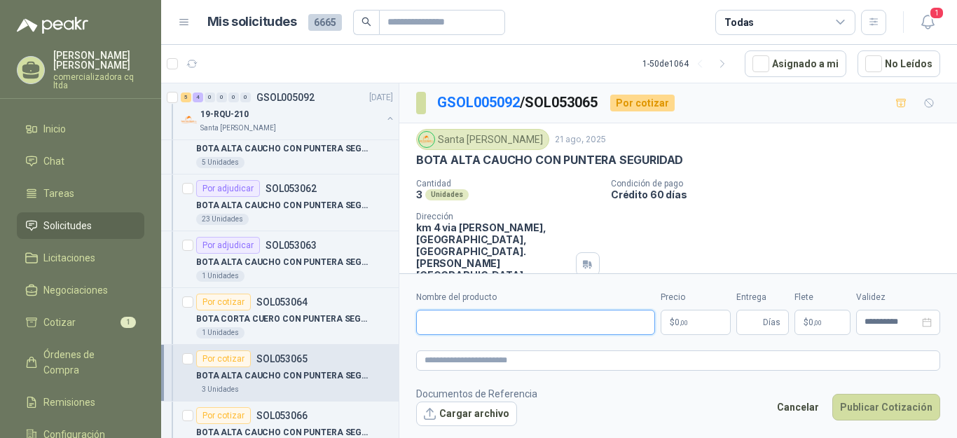
click at [433, 325] on input "Nombre del producto" at bounding box center [535, 322] width 239 height 25
type input "**********"
click at [691, 324] on p "$ 0 ,00" at bounding box center [696, 322] width 70 height 25
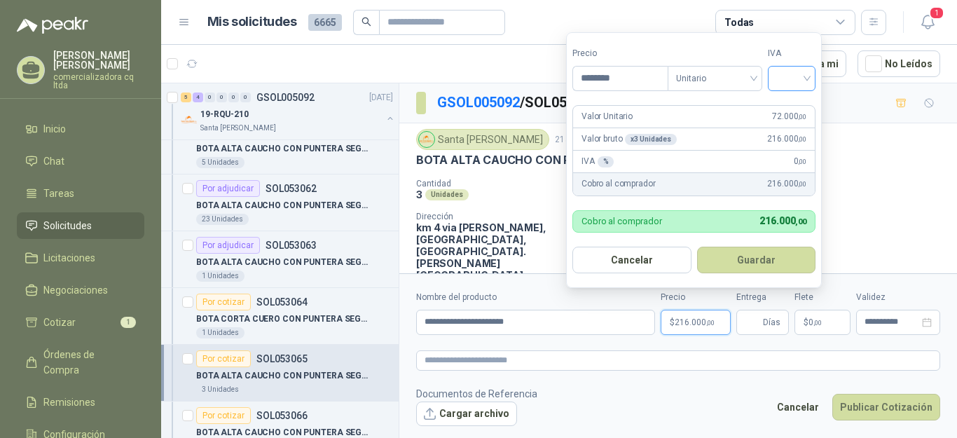
type input "********"
click at [803, 80] on input "search" at bounding box center [791, 77] width 31 height 21
click at [807, 80] on input "search" at bounding box center [791, 77] width 31 height 21
drag, startPoint x: 811, startPoint y: 81, endPoint x: 815, endPoint y: 74, distance: 8.2
click at [814, 75] on div at bounding box center [792, 78] width 48 height 25
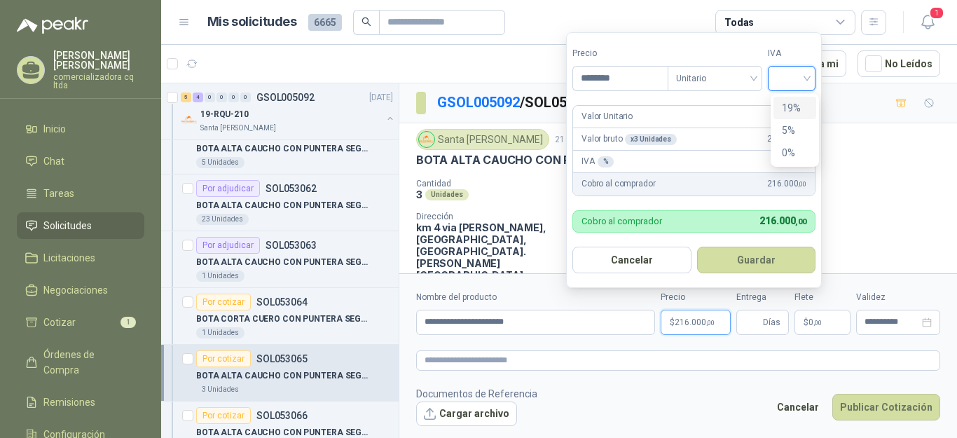
click at [805, 104] on div "19%" at bounding box center [795, 107] width 26 height 15
click at [785, 261] on button "Guardar" at bounding box center [759, 260] width 121 height 27
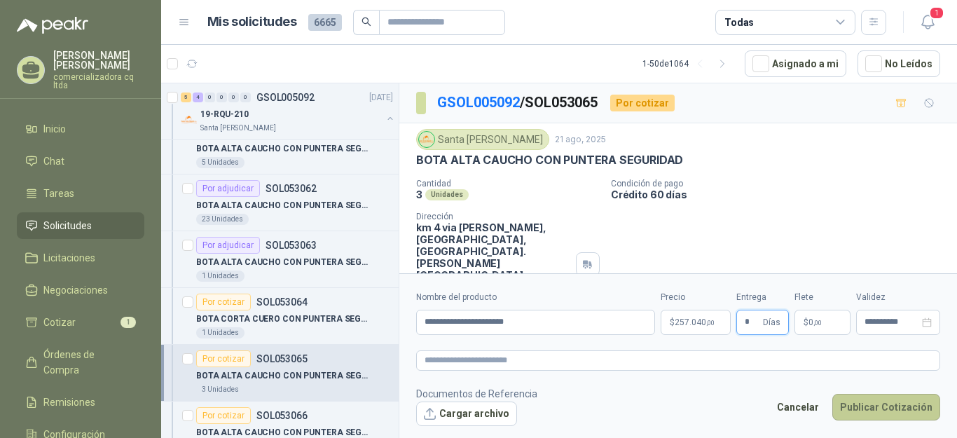
type input "*"
click at [865, 408] on button "Publicar Cotización" at bounding box center [886, 407] width 108 height 27
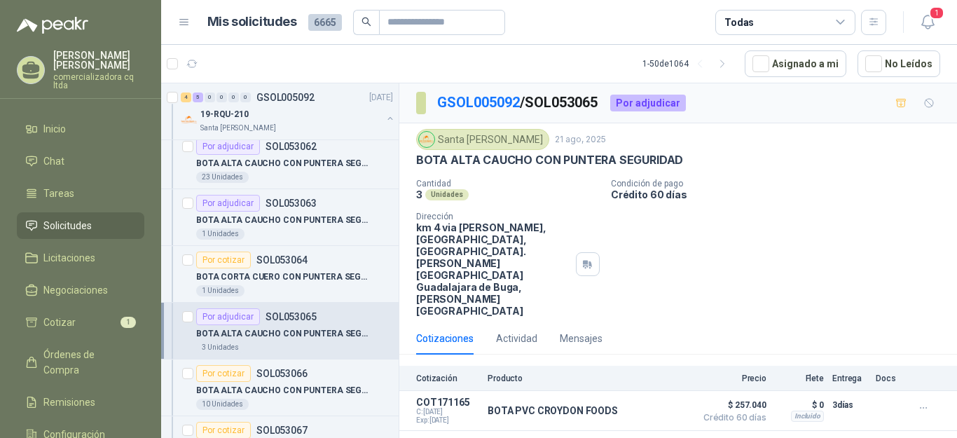
scroll to position [746, 0]
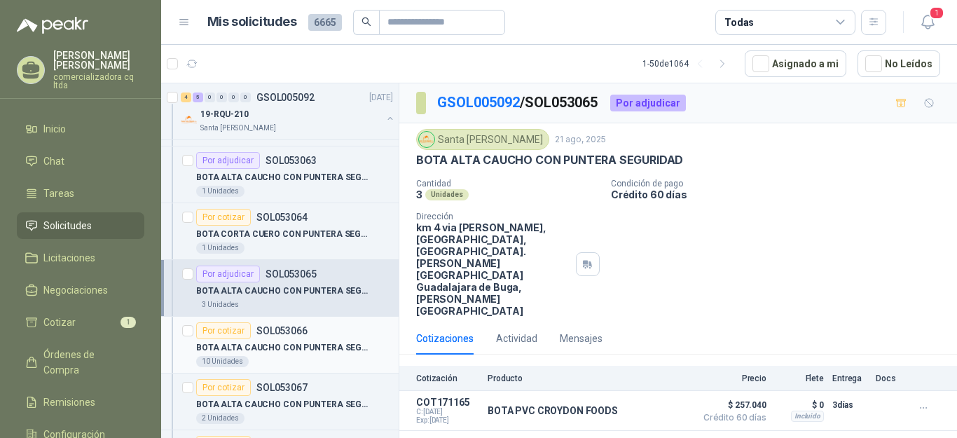
click at [294, 340] on div "BOTA ALTA CAUCHO CON PUNTERA SEGURIDAD" at bounding box center [294, 347] width 197 height 17
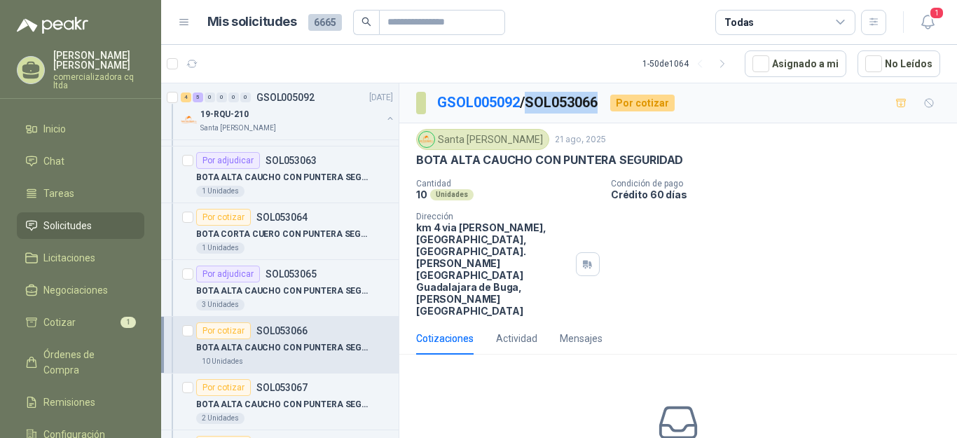
drag, startPoint x: 532, startPoint y: 97, endPoint x: 609, endPoint y: 97, distance: 77.1
click at [609, 97] on div "GSOL005092 / SOL053066 Por cotizar" at bounding box center [545, 103] width 259 height 22
copy p "SOL053066"
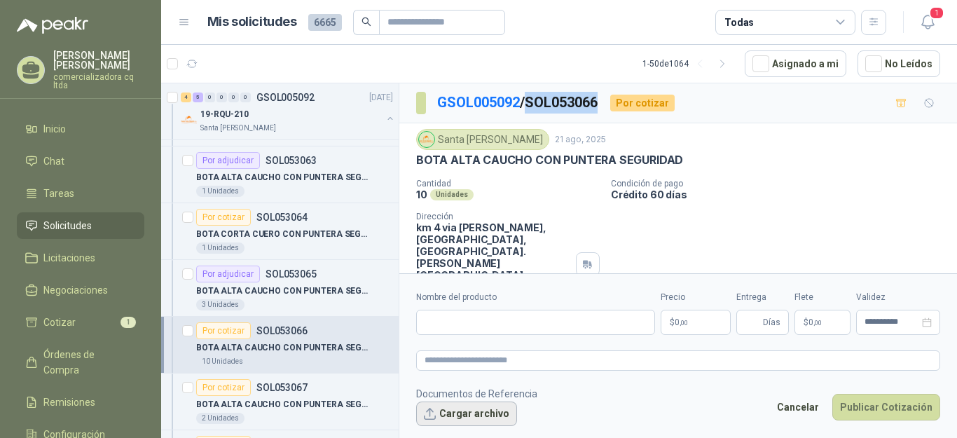
click at [490, 418] on button "Cargar archivo" at bounding box center [466, 413] width 101 height 25
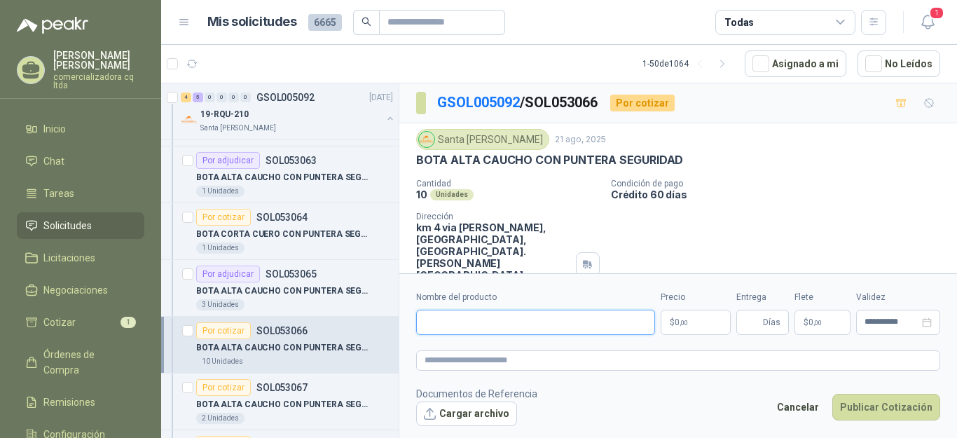
click at [433, 317] on input "Nombre del producto" at bounding box center [535, 322] width 239 height 25
type input "**********"
click at [707, 321] on p "$ 0 ,00" at bounding box center [696, 322] width 70 height 25
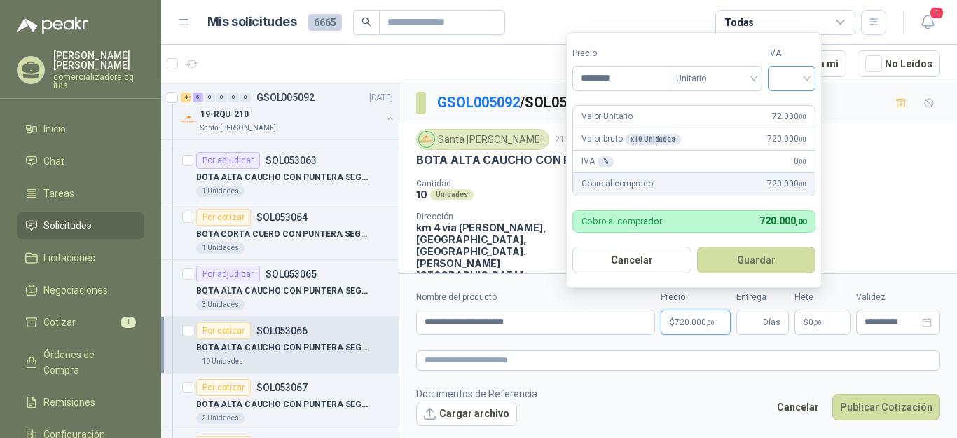
type input "********"
click at [806, 71] on input "search" at bounding box center [791, 77] width 31 height 21
drag, startPoint x: 809, startPoint y: 106, endPoint x: 830, endPoint y: 114, distance: 22.6
click at [806, 111] on div "19%" at bounding box center [795, 108] width 43 height 22
click at [774, 259] on button "Guardar" at bounding box center [759, 260] width 121 height 27
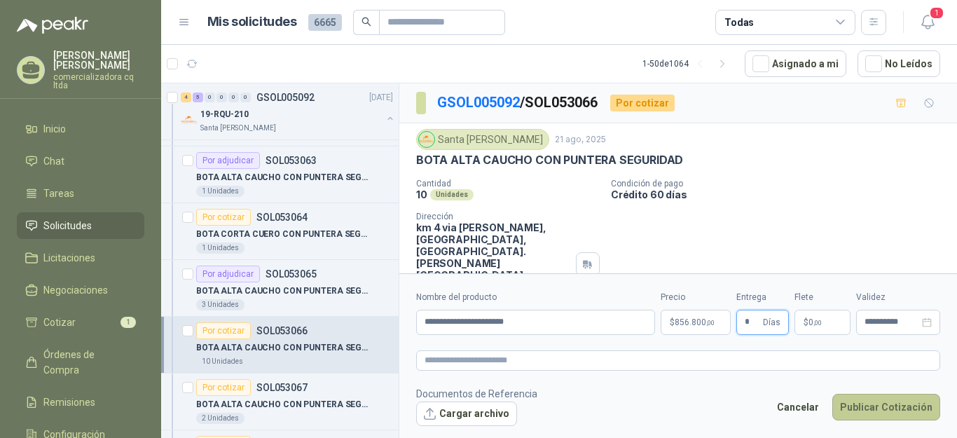
type input "*"
click at [901, 408] on button "Publicar Cotización" at bounding box center [886, 407] width 108 height 27
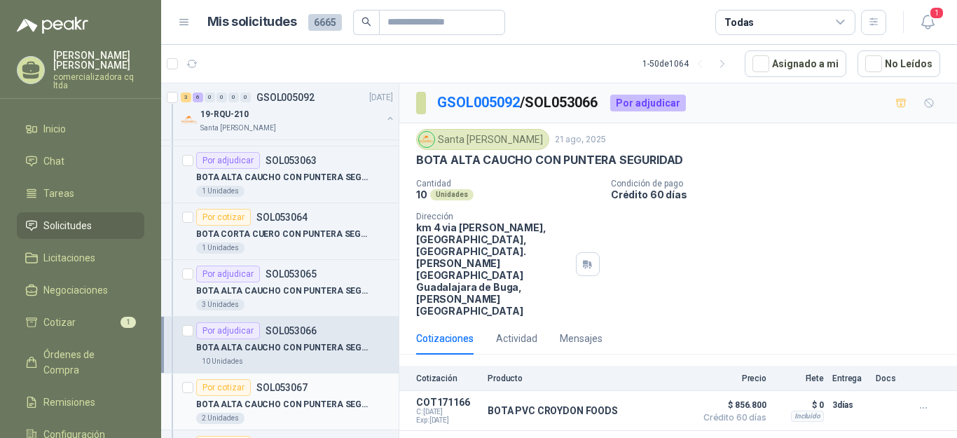
click at [290, 404] on p "BOTA ALTA CAUCHO CON PUNTERA SEGURIDAD" at bounding box center [283, 404] width 174 height 13
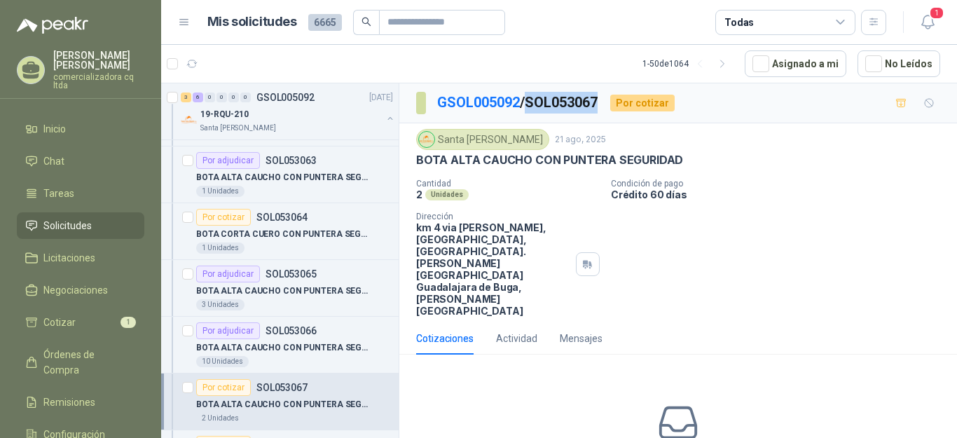
drag, startPoint x: 533, startPoint y: 98, endPoint x: 605, endPoint y: 107, distance: 73.4
click at [599, 107] on p "GSOL005092 / SOL053067" at bounding box center [518, 103] width 162 height 22
copy p "SOL053067"
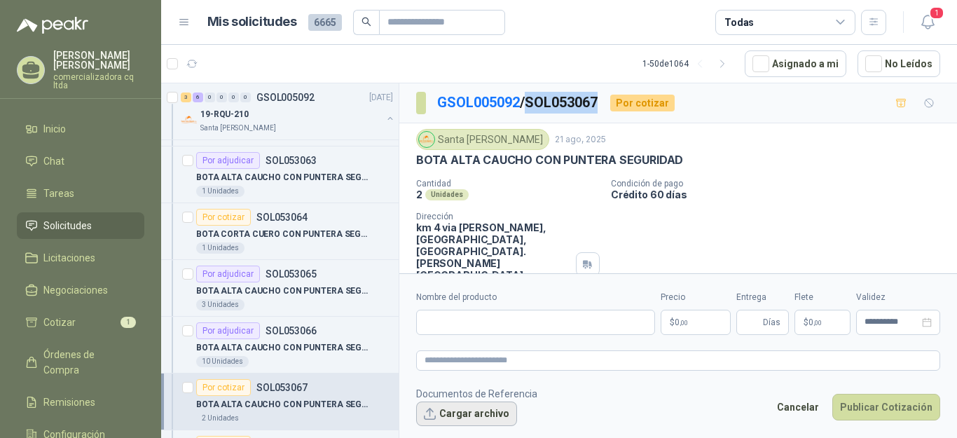
click at [459, 411] on button "Cargar archivo" at bounding box center [466, 413] width 101 height 25
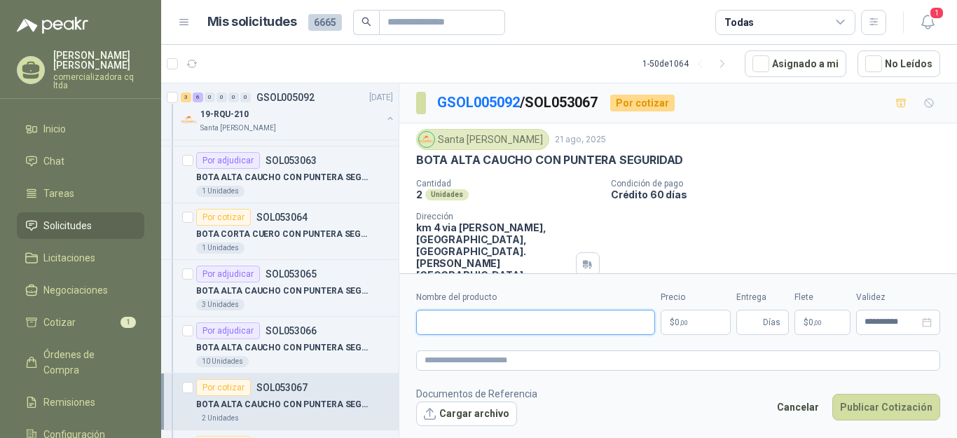
click at [460, 328] on input "Nombre del producto" at bounding box center [535, 322] width 239 height 25
type input "**********"
click at [685, 318] on span "0 ,00" at bounding box center [681, 322] width 13 height 8
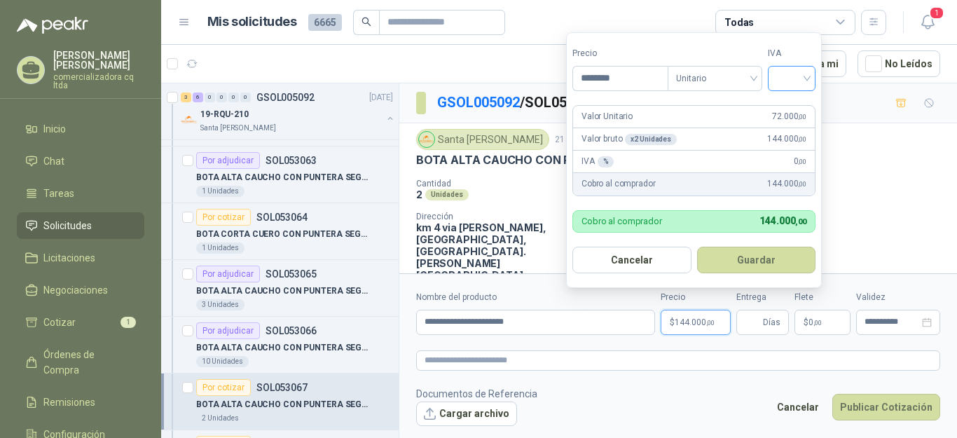
type input "********"
click at [807, 76] on input "search" at bounding box center [791, 77] width 31 height 21
click at [787, 109] on div "19%" at bounding box center [795, 107] width 26 height 15
click at [775, 259] on button "Guardar" at bounding box center [759, 260] width 121 height 27
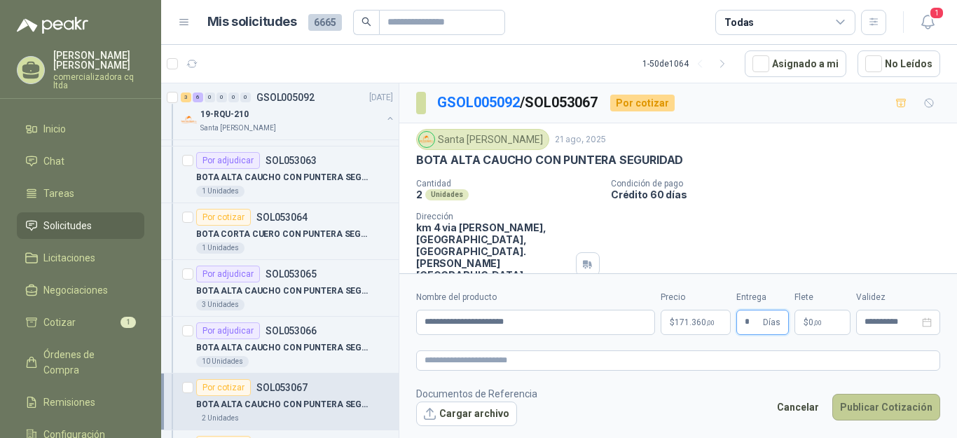
type input "*"
click at [900, 408] on button "Publicar Cotización" at bounding box center [886, 407] width 108 height 27
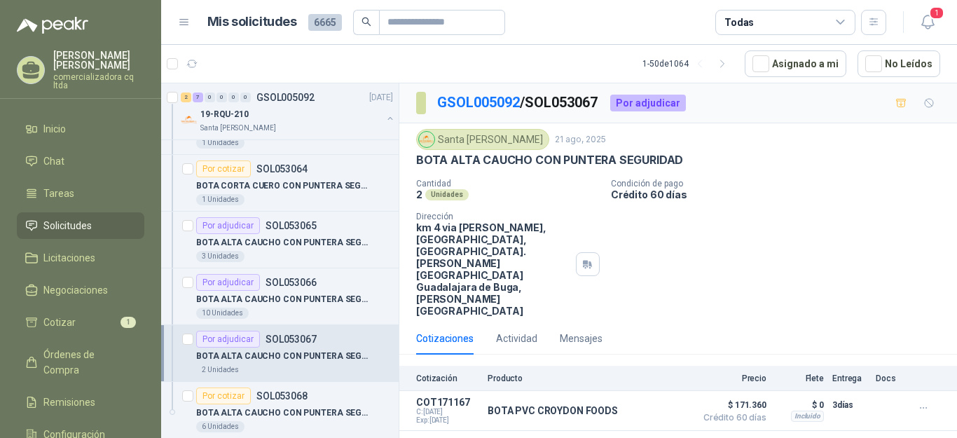
scroll to position [844, 0]
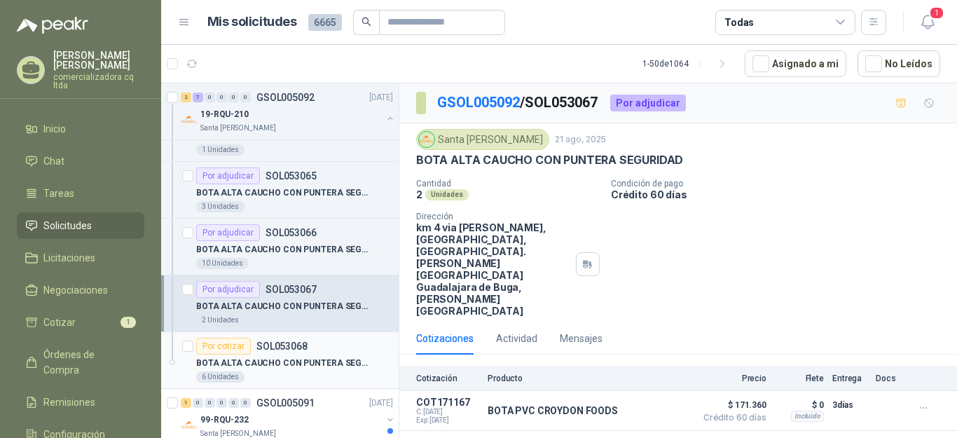
click at [275, 350] on p "SOL053068" at bounding box center [281, 346] width 51 height 10
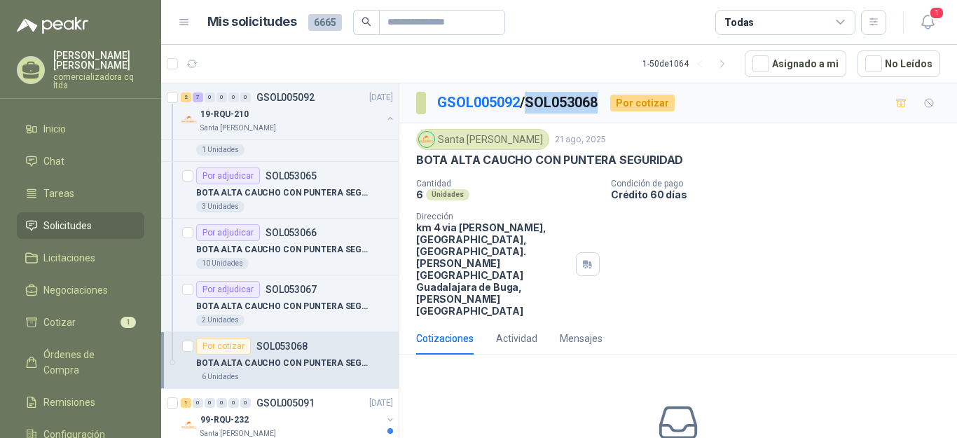
drag, startPoint x: 534, startPoint y: 98, endPoint x: 603, endPoint y: 102, distance: 69.5
click at [607, 98] on div "GSOL005092 / SOL053068 Por cotizar" at bounding box center [545, 103] width 259 height 22
copy p "SOL053068"
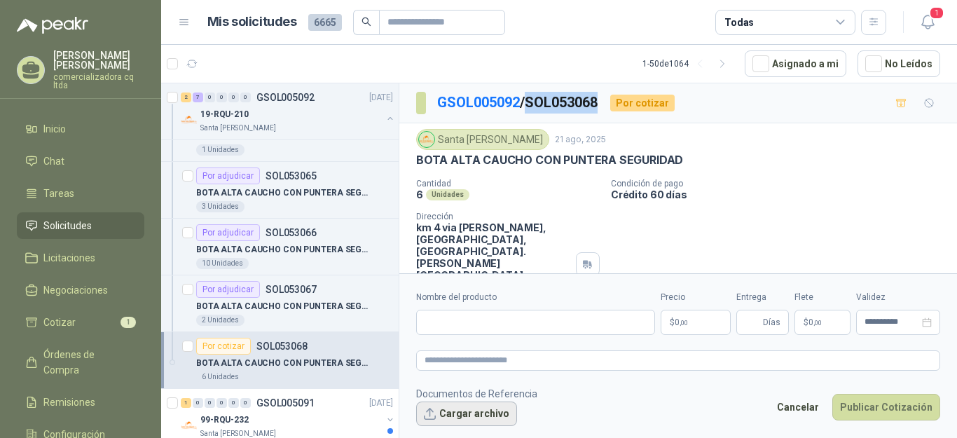
click at [462, 409] on button "Cargar archivo" at bounding box center [466, 413] width 101 height 25
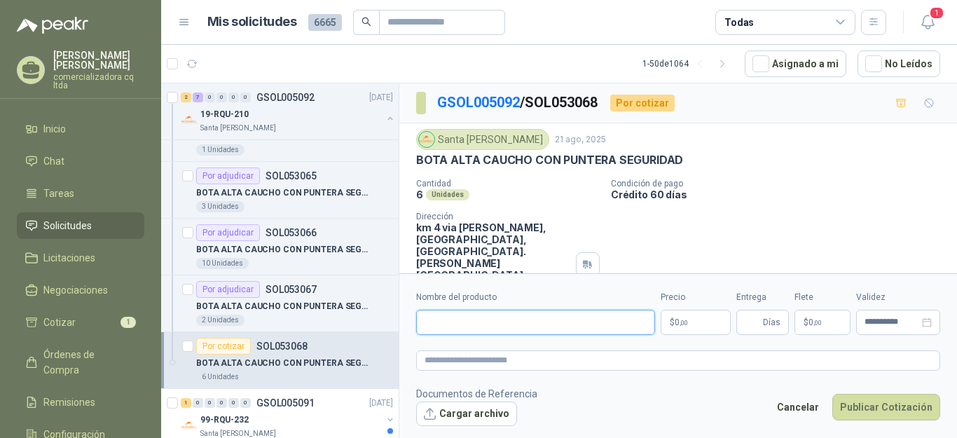
click at [440, 324] on input "Nombre del producto" at bounding box center [535, 322] width 239 height 25
type input "**********"
click at [684, 316] on p "$ 0 ,00" at bounding box center [696, 322] width 70 height 25
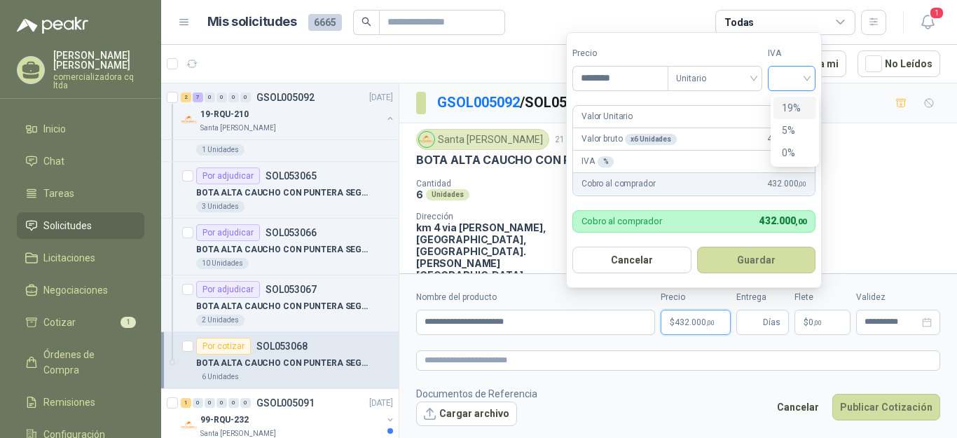
click at [811, 73] on div at bounding box center [792, 78] width 48 height 25
type input "********"
drag, startPoint x: 785, startPoint y: 107, endPoint x: 792, endPoint y: 104, distance: 7.2
click at [791, 104] on div "19%" at bounding box center [795, 107] width 26 height 15
click at [771, 257] on button "Guardar" at bounding box center [759, 260] width 121 height 27
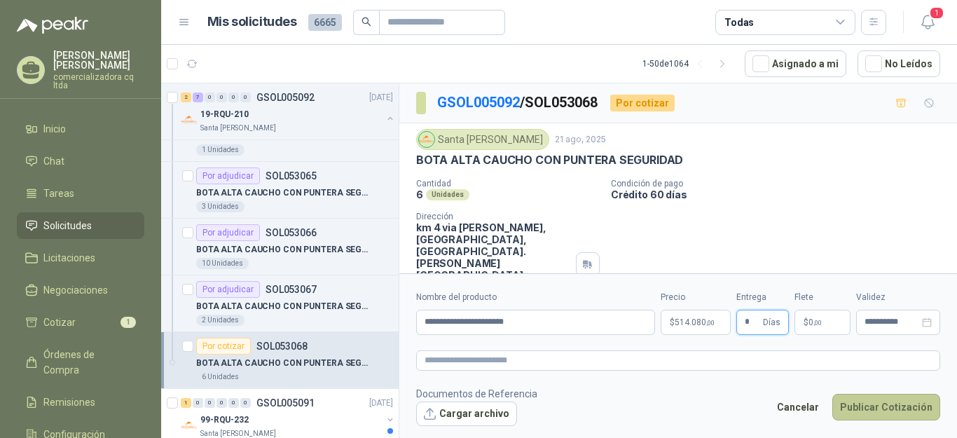
type input "*"
click at [846, 402] on button "Publicar Cotización" at bounding box center [886, 407] width 108 height 27
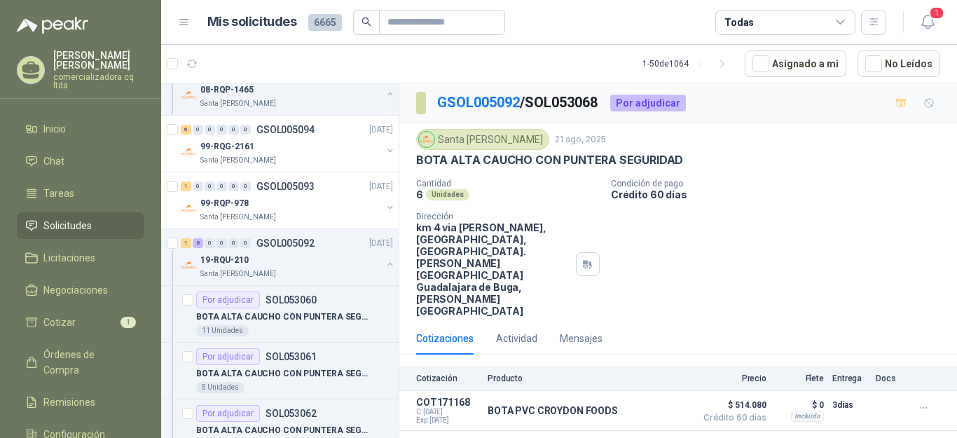
scroll to position [486, 0]
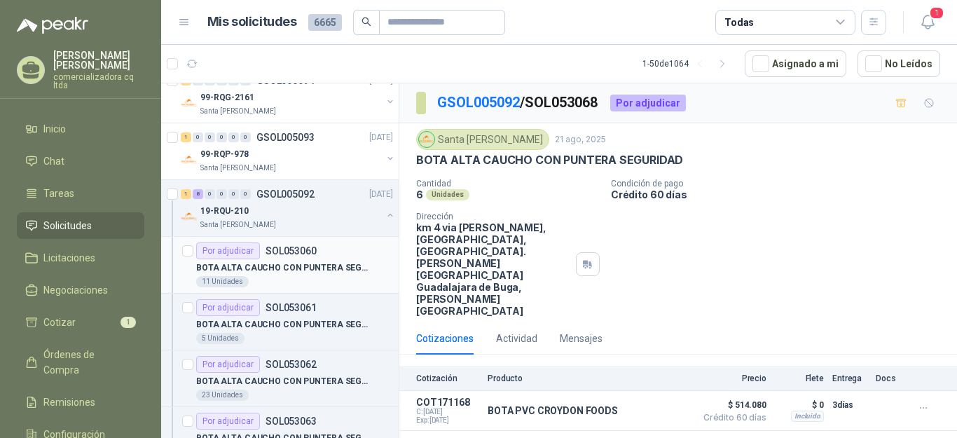
click at [238, 251] on div "Por adjudicar" at bounding box center [228, 250] width 64 height 17
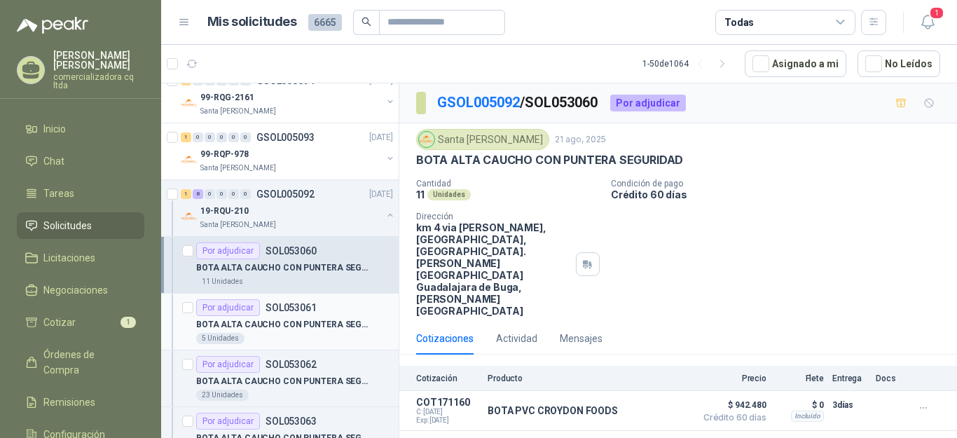
click at [228, 336] on div "5 Unidades" at bounding box center [220, 338] width 48 height 11
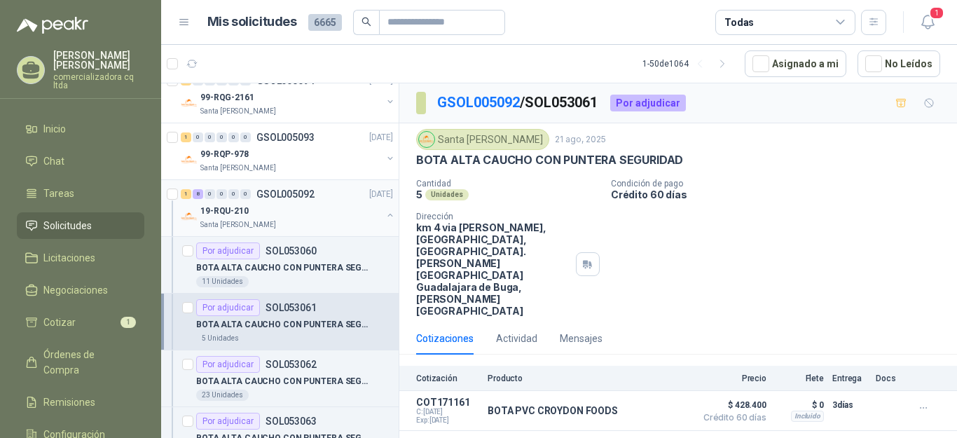
click at [251, 222] on p "Santa Anita Napoles" at bounding box center [238, 224] width 76 height 11
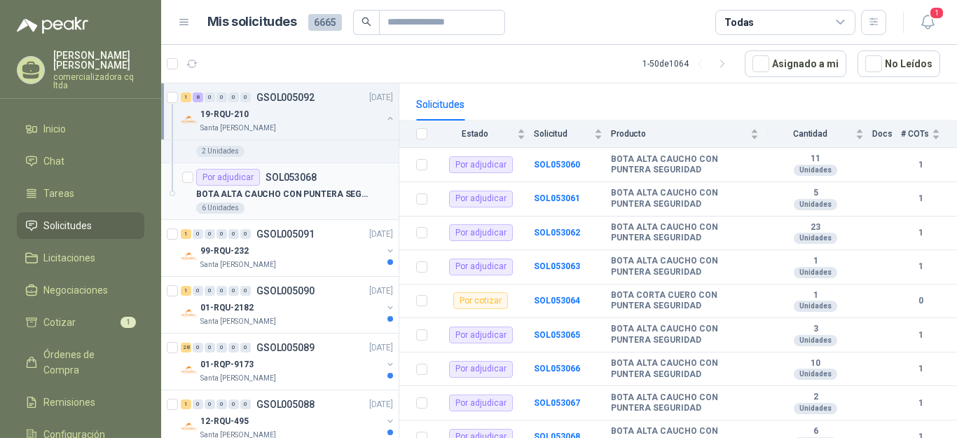
scroll to position [1006, 0]
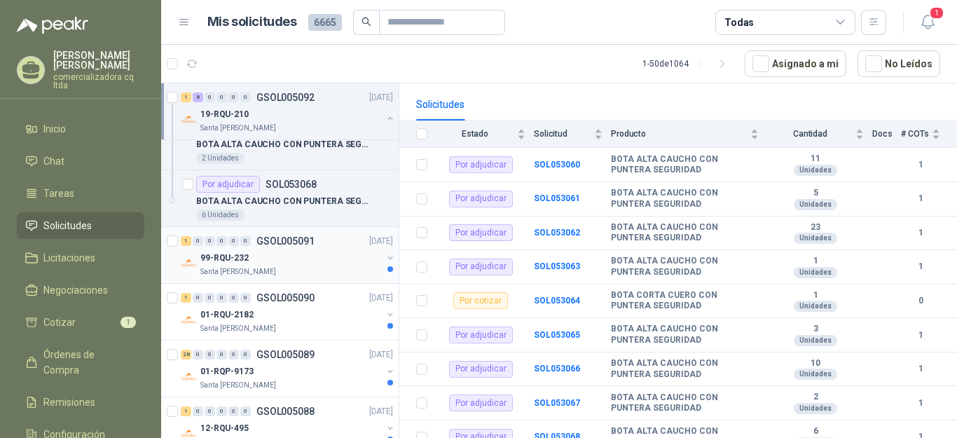
click at [205, 261] on p "99-RQU-232" at bounding box center [224, 258] width 48 height 13
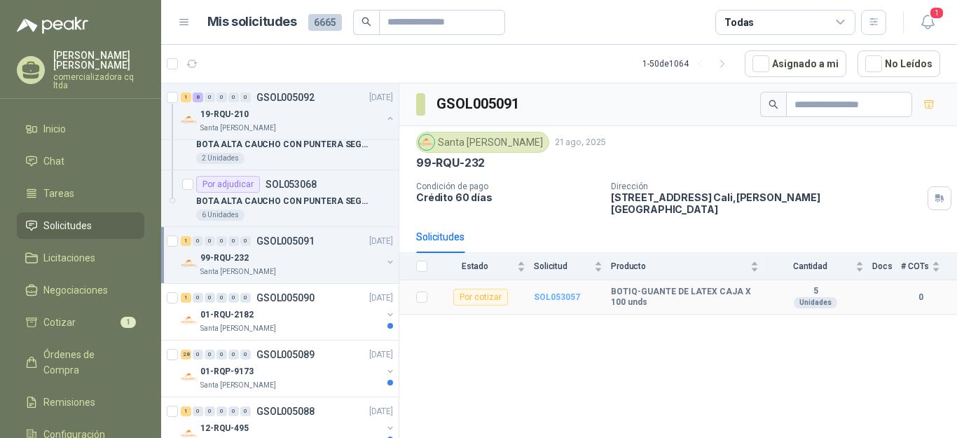
click at [568, 292] on b "SOL053057" at bounding box center [557, 297] width 46 height 10
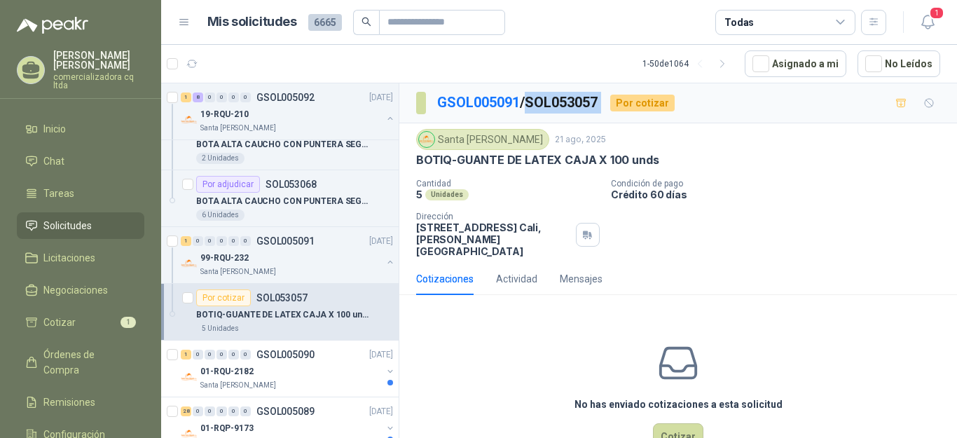
drag, startPoint x: 533, startPoint y: 99, endPoint x: 613, endPoint y: 92, distance: 80.2
click at [613, 92] on div "GSOL005091 / SOL053057 Por cotizar" at bounding box center [545, 103] width 259 height 22
copy p "SOL053057"
click at [682, 425] on button "Cotizar" at bounding box center [678, 436] width 50 height 27
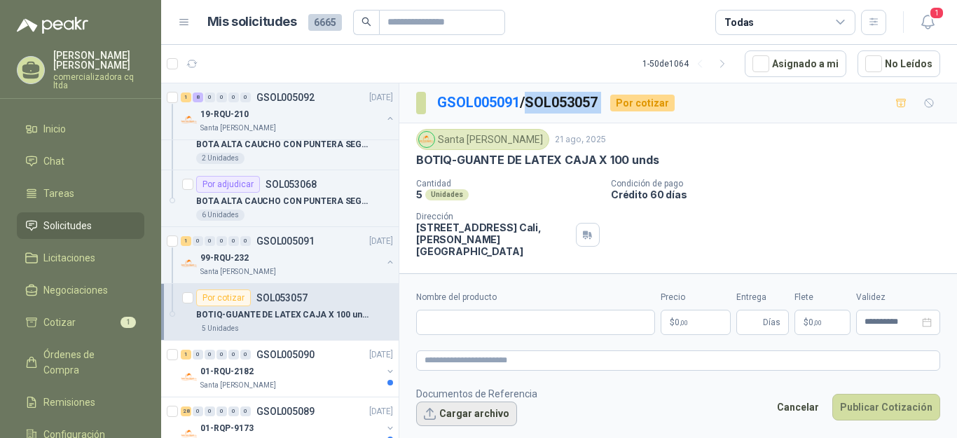
click at [453, 407] on button "Cargar archivo" at bounding box center [466, 413] width 101 height 25
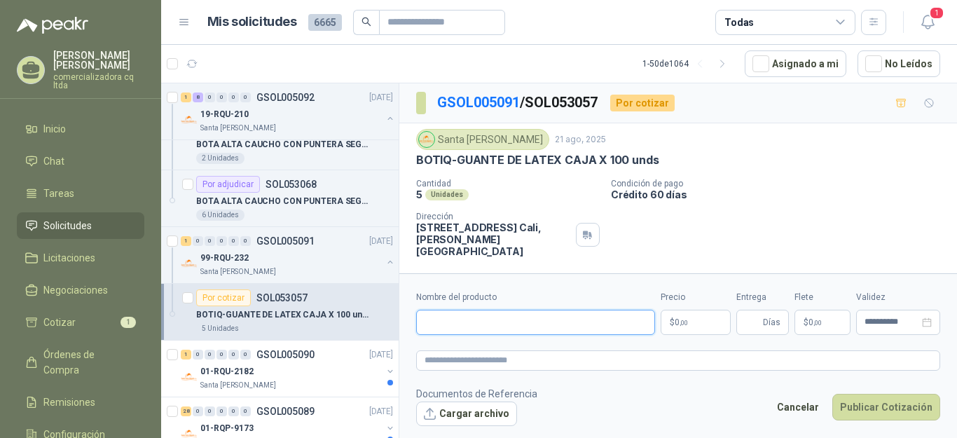
click at [441, 329] on input "Nombre del producto" at bounding box center [535, 322] width 239 height 25
type input "**********"
click at [689, 325] on p "$ 0 ,00" at bounding box center [696, 322] width 70 height 25
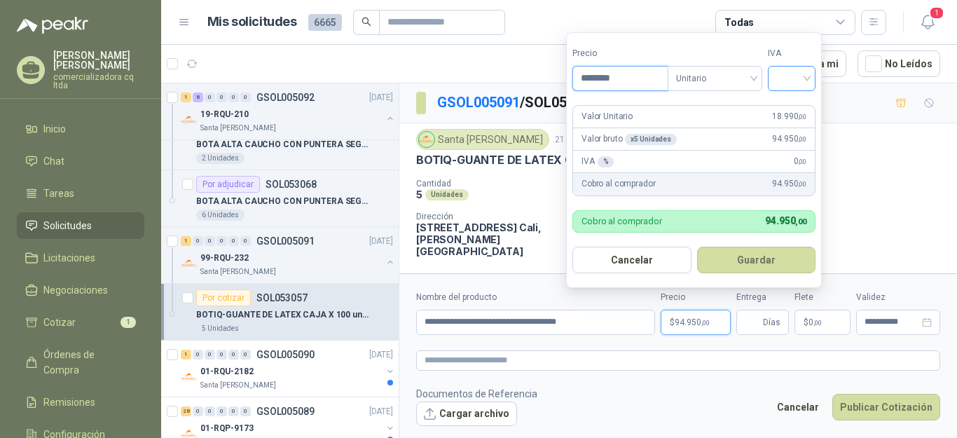
click at [812, 79] on div at bounding box center [792, 78] width 48 height 25
type input "********"
click at [794, 108] on div "19%" at bounding box center [795, 107] width 26 height 15
drag, startPoint x: 779, startPoint y: 254, endPoint x: 775, endPoint y: 283, distance: 29.0
click at [779, 256] on button "Guardar" at bounding box center [759, 260] width 121 height 27
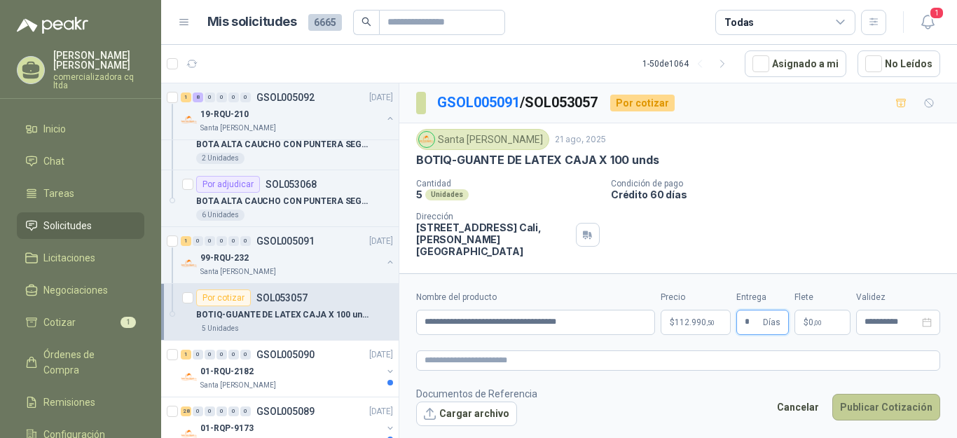
type input "*"
click at [878, 406] on button "Publicar Cotización" at bounding box center [886, 407] width 108 height 27
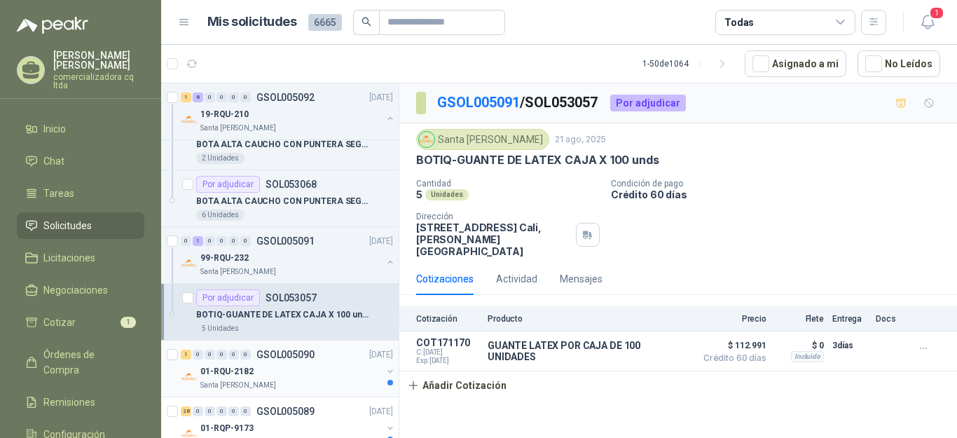
click at [248, 371] on p "01-RQU-2182" at bounding box center [226, 371] width 53 height 13
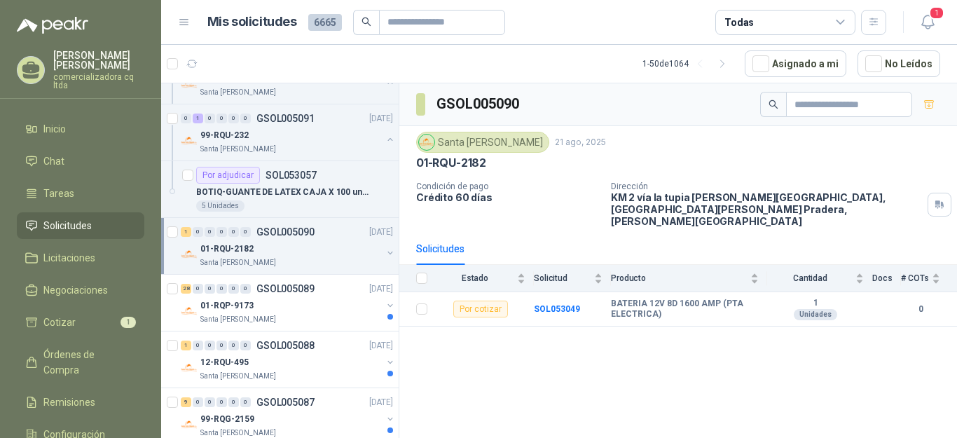
scroll to position [1136, 0]
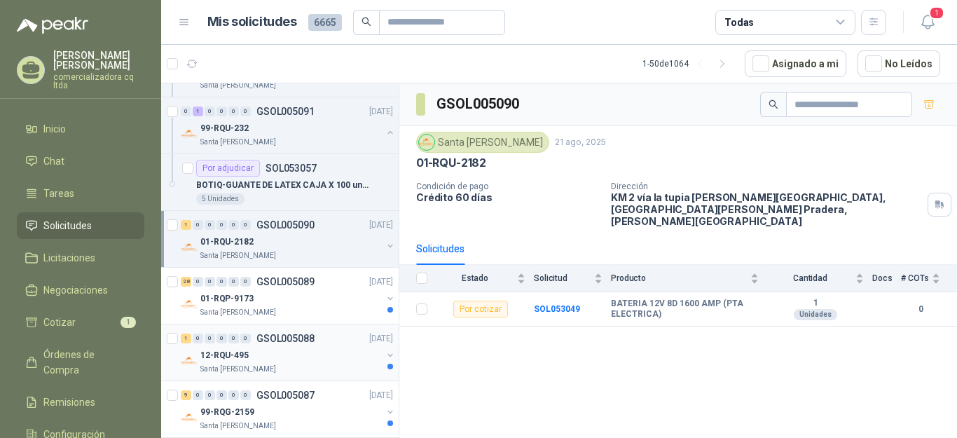
click at [235, 354] on p "12-RQU-495" at bounding box center [224, 355] width 48 height 13
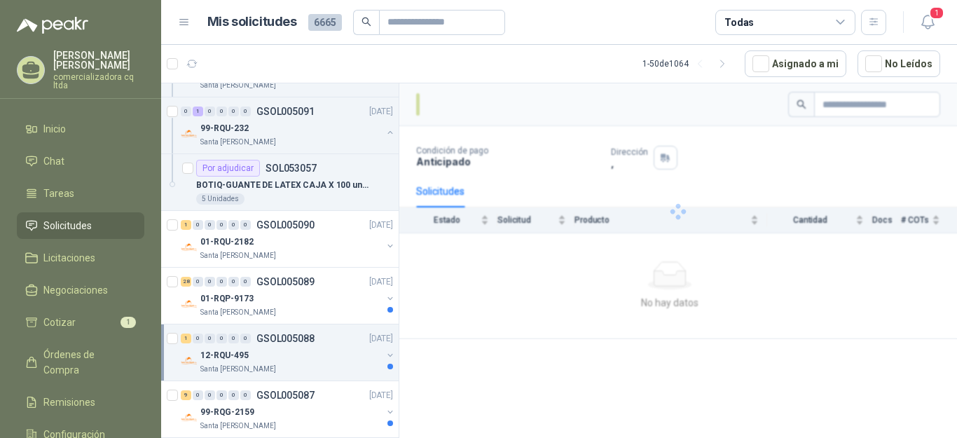
click at [235, 354] on p "12-RQU-495" at bounding box center [224, 355] width 48 height 13
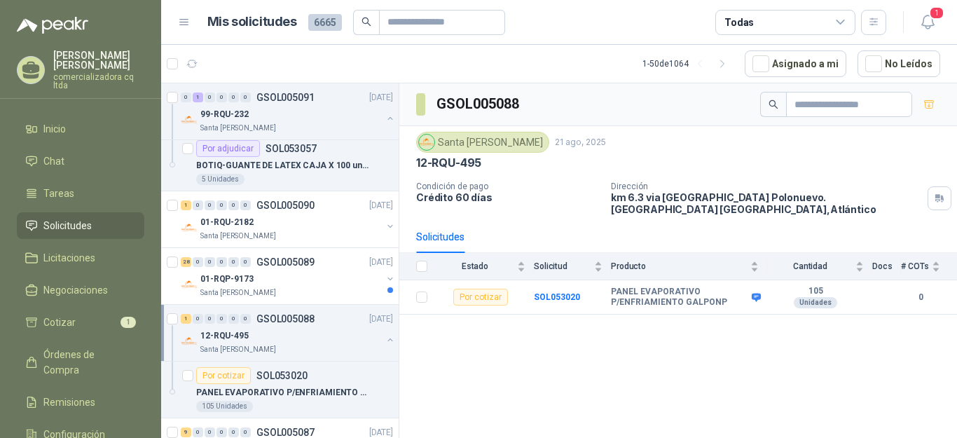
scroll to position [1242, 0]
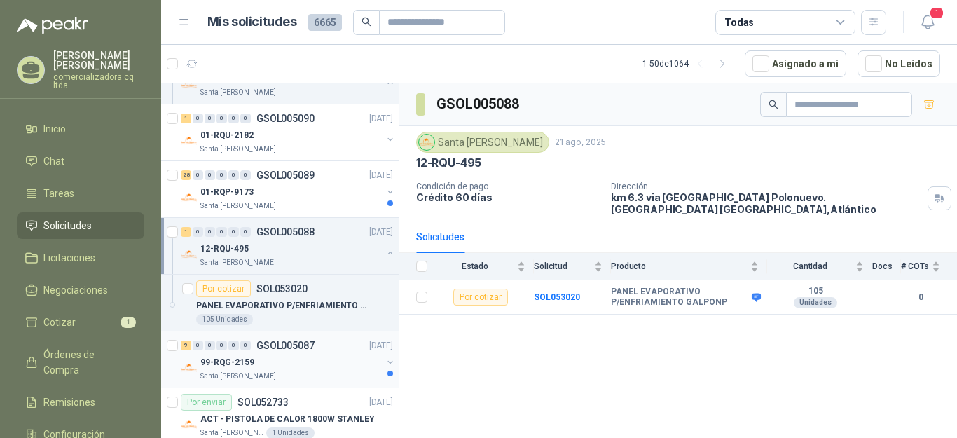
click at [239, 360] on p "99-RQG-2159" at bounding box center [227, 362] width 54 height 13
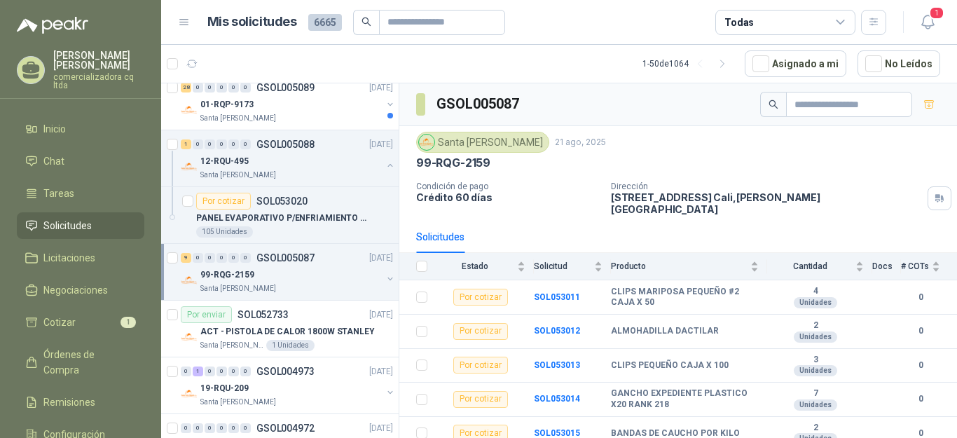
scroll to position [1373, 0]
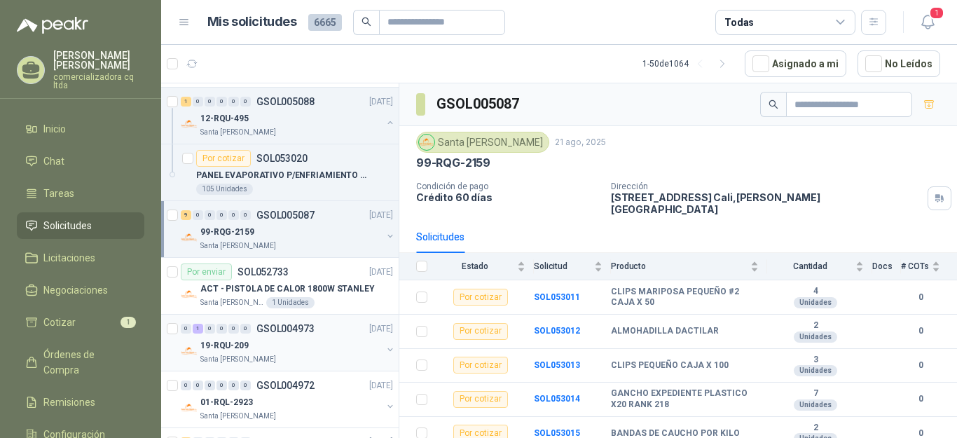
click at [248, 356] on p "Santa Anita Napoles" at bounding box center [238, 359] width 76 height 11
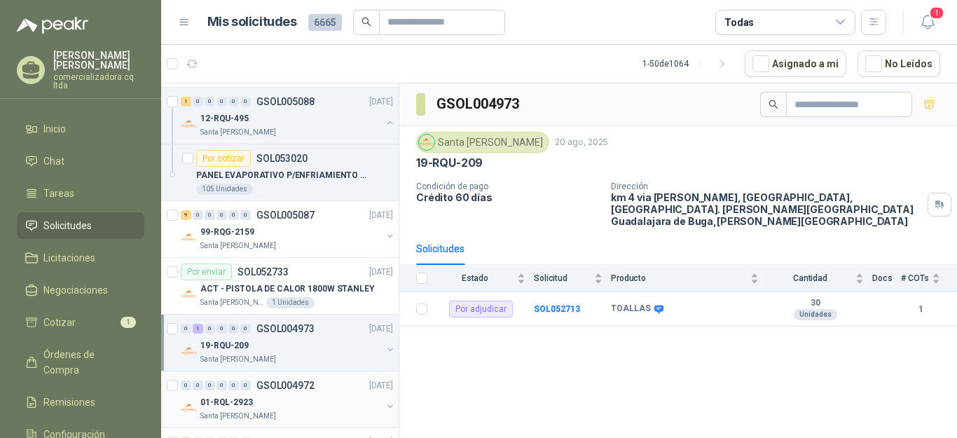
click at [231, 399] on p "01-RQL-2923" at bounding box center [226, 402] width 53 height 13
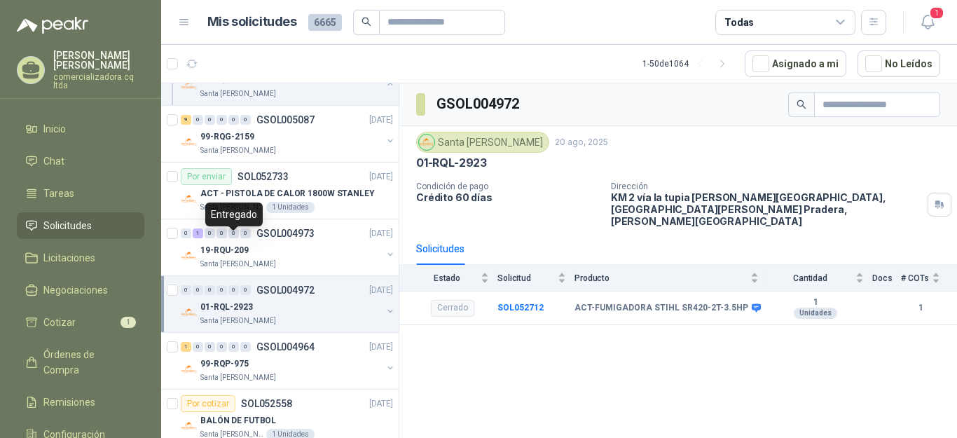
scroll to position [1518, 0]
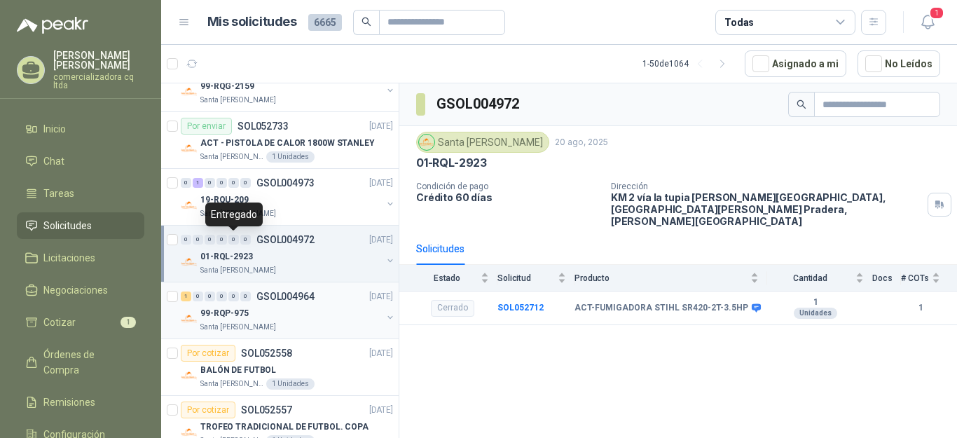
click at [216, 316] on p "99-RQP-975" at bounding box center [224, 313] width 48 height 13
